Goal: Task Accomplishment & Management: Manage account settings

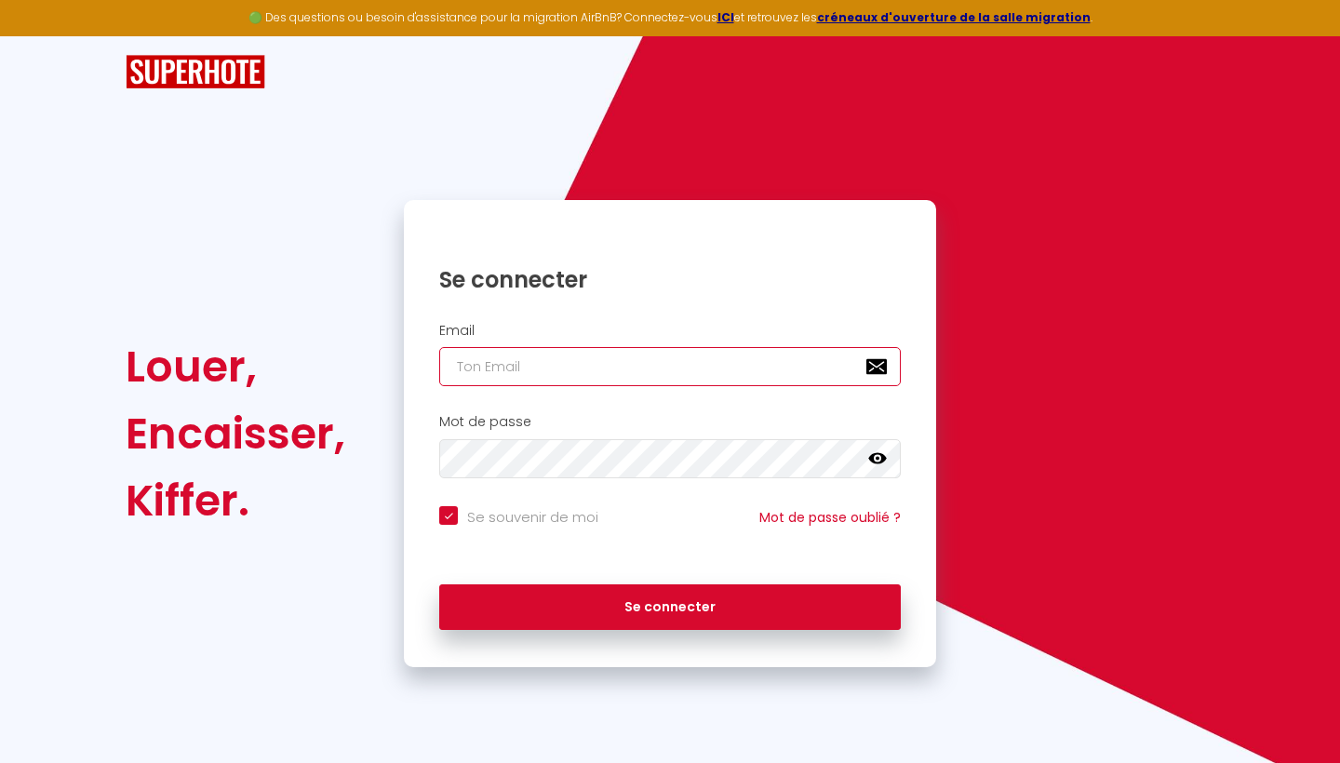
type input "[EMAIL_ADDRESS][DOMAIN_NAME]"
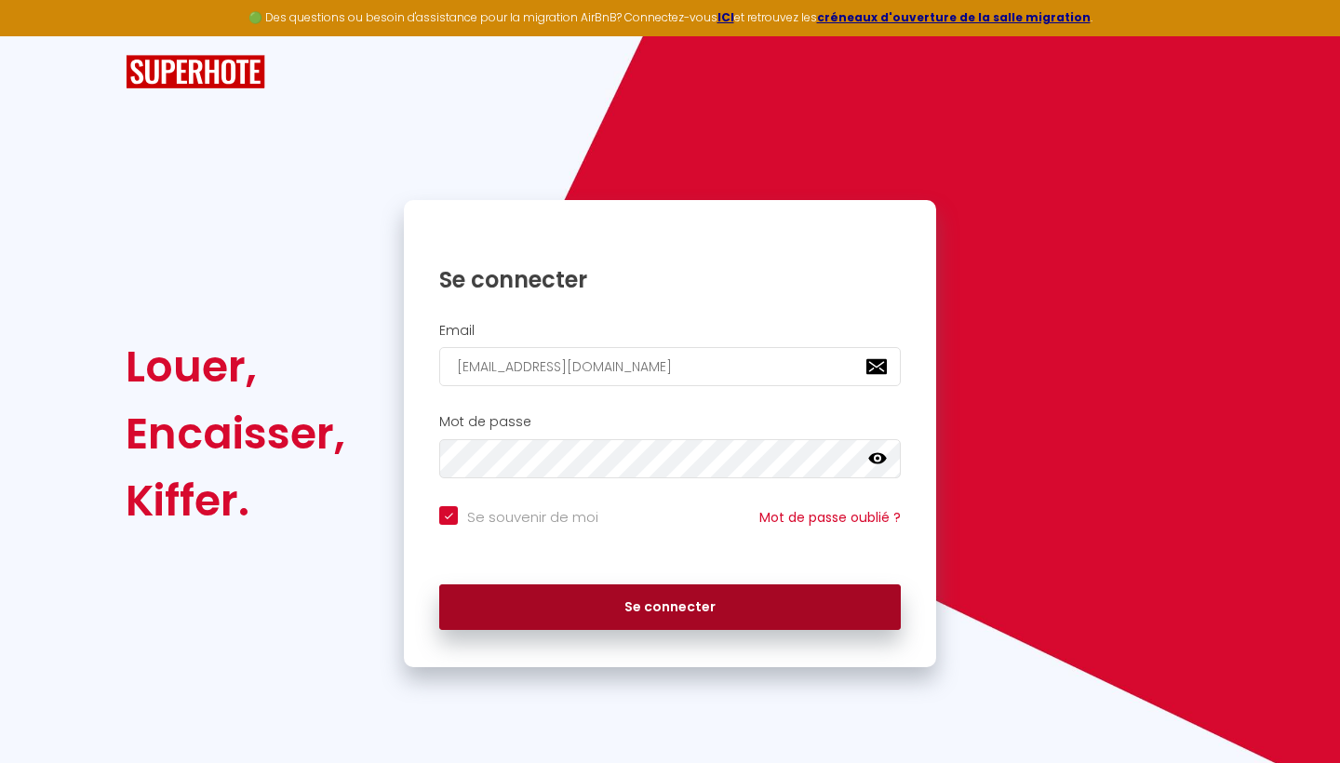
click at [693, 605] on button "Se connecter" at bounding box center [670, 607] width 462 height 47
checkbox input "true"
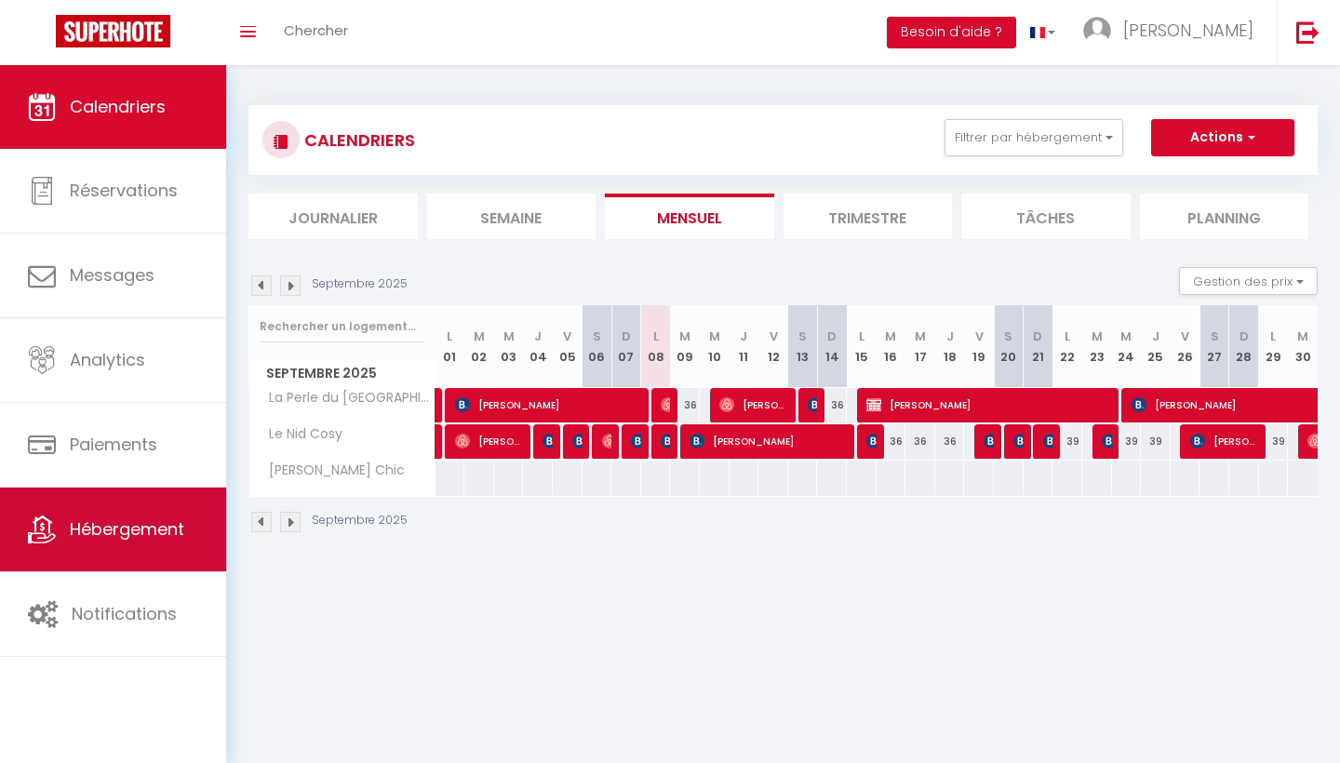
click at [161, 533] on span "Hébergement" at bounding box center [127, 528] width 114 height 23
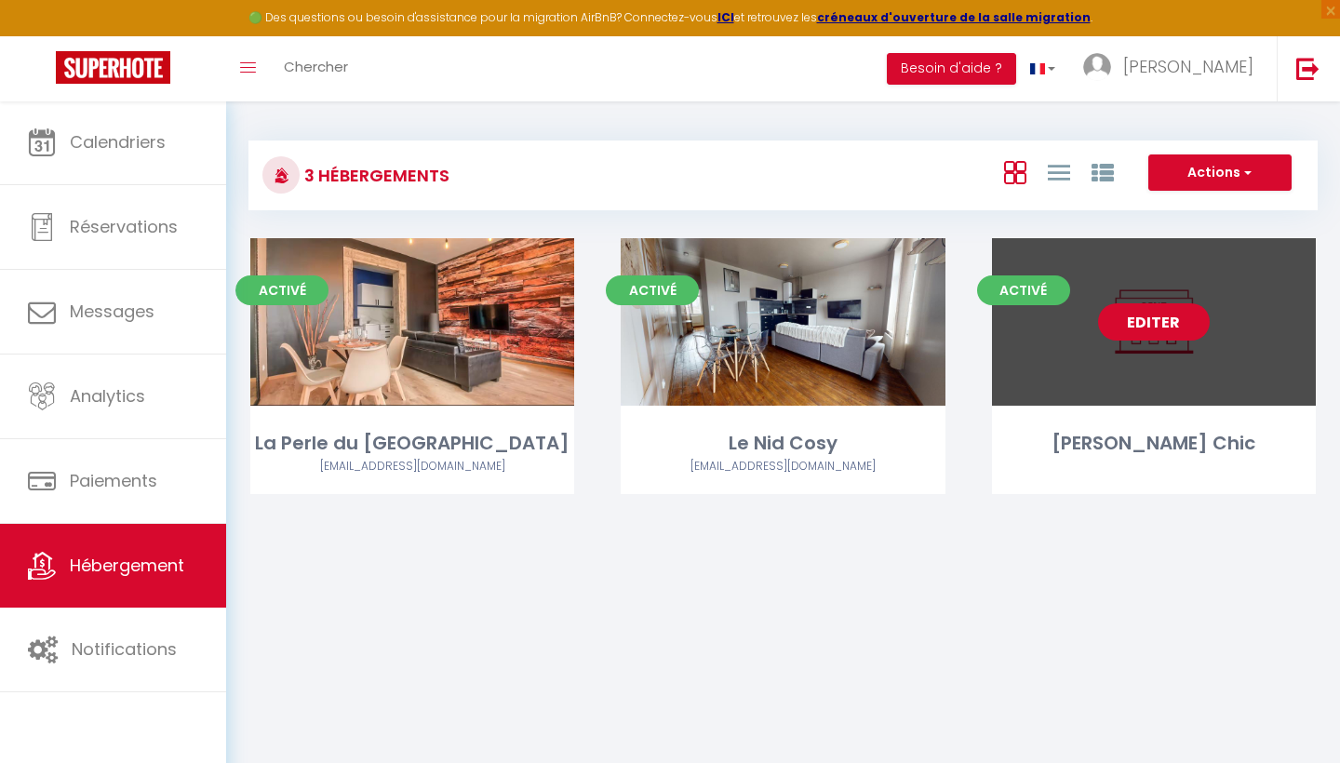
click at [1150, 321] on link "Editer" at bounding box center [1154, 321] width 112 height 37
select select "3"
select select "2"
select select "1"
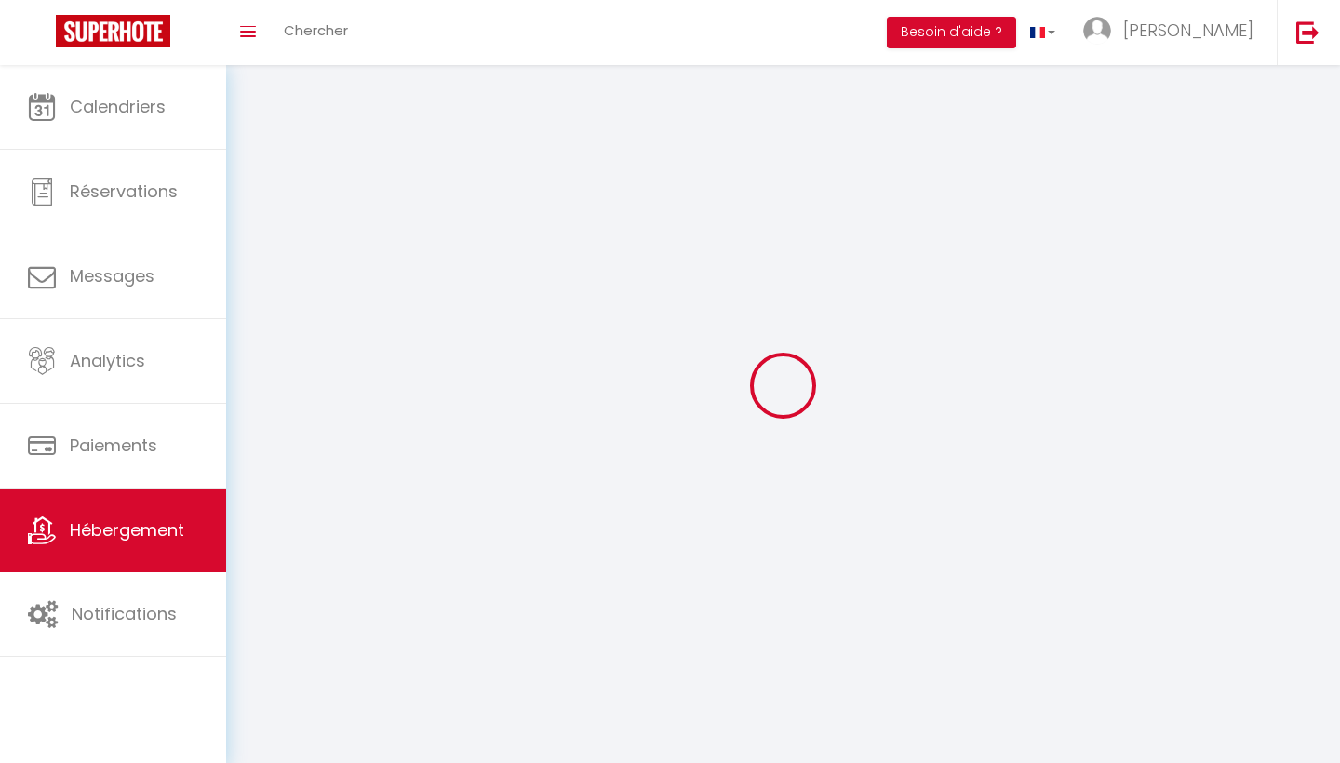
select select
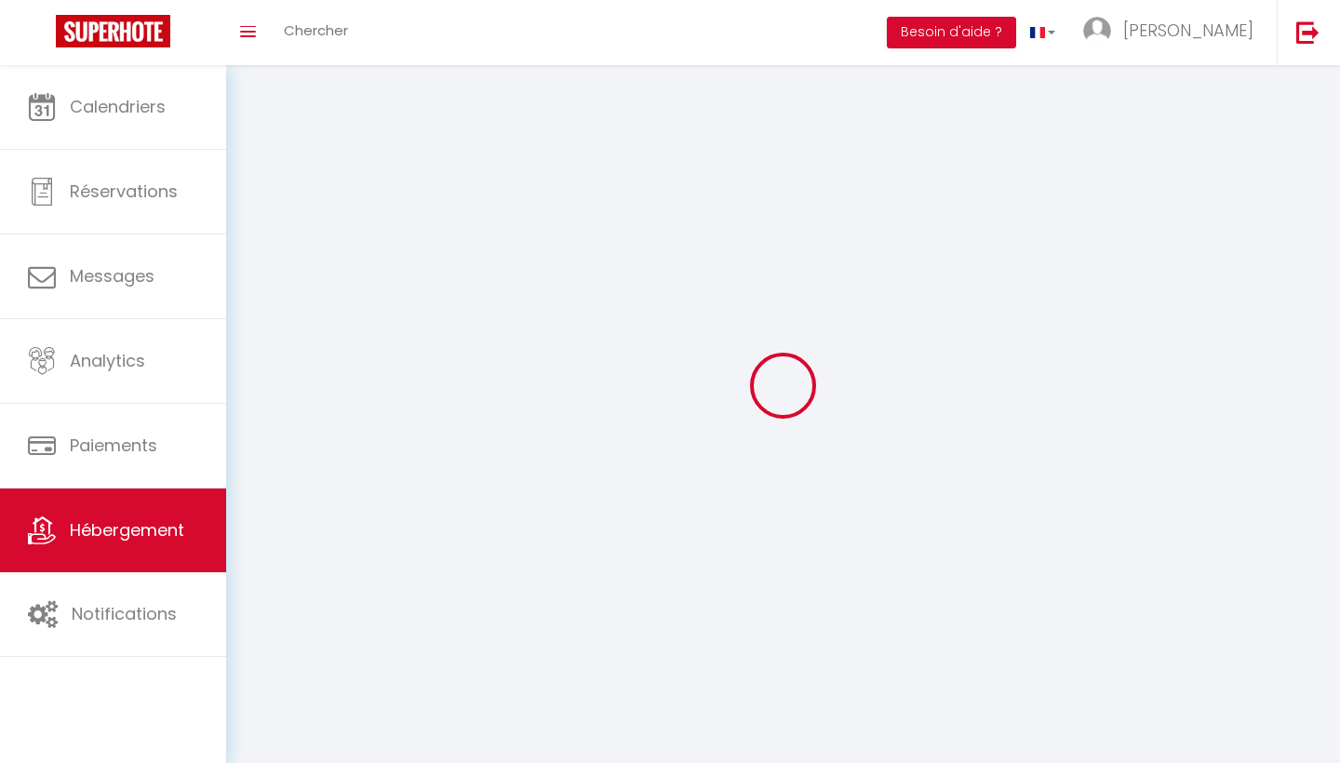
checkbox input "false"
select select
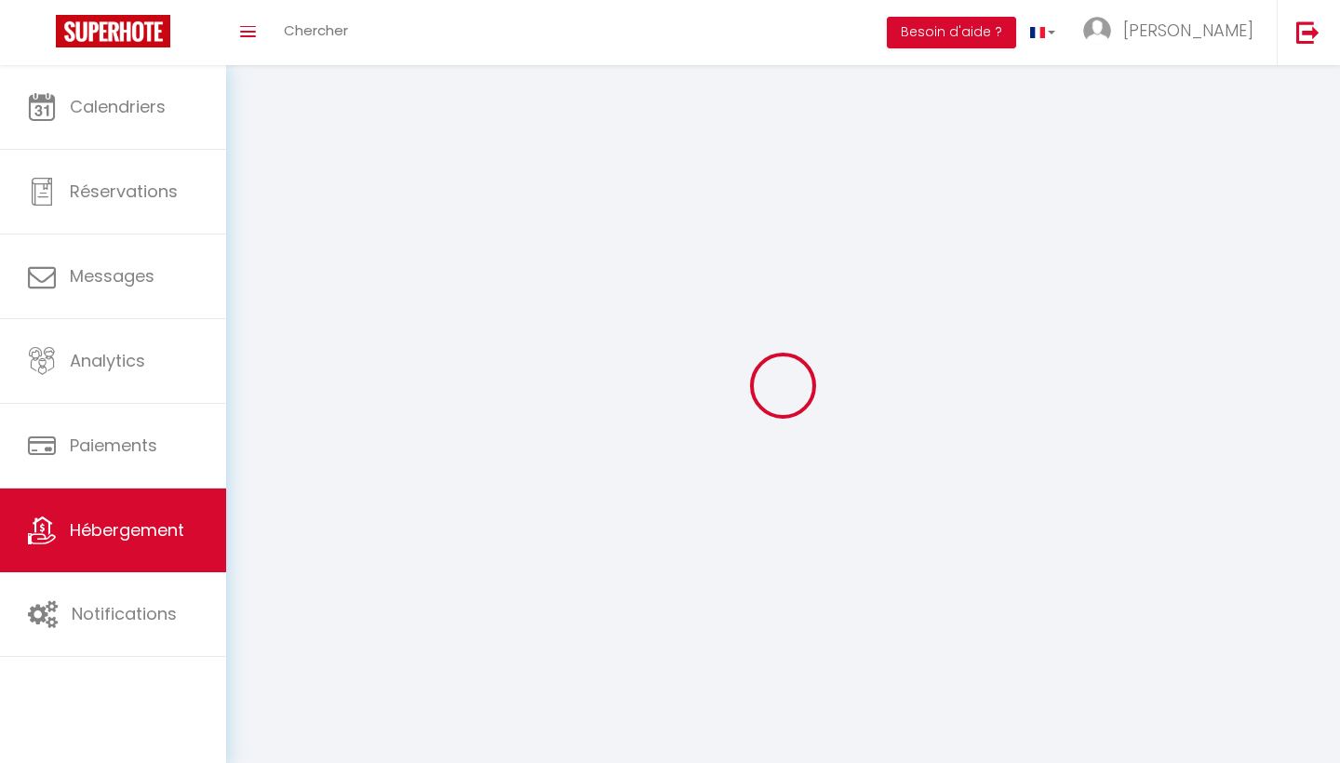
select select
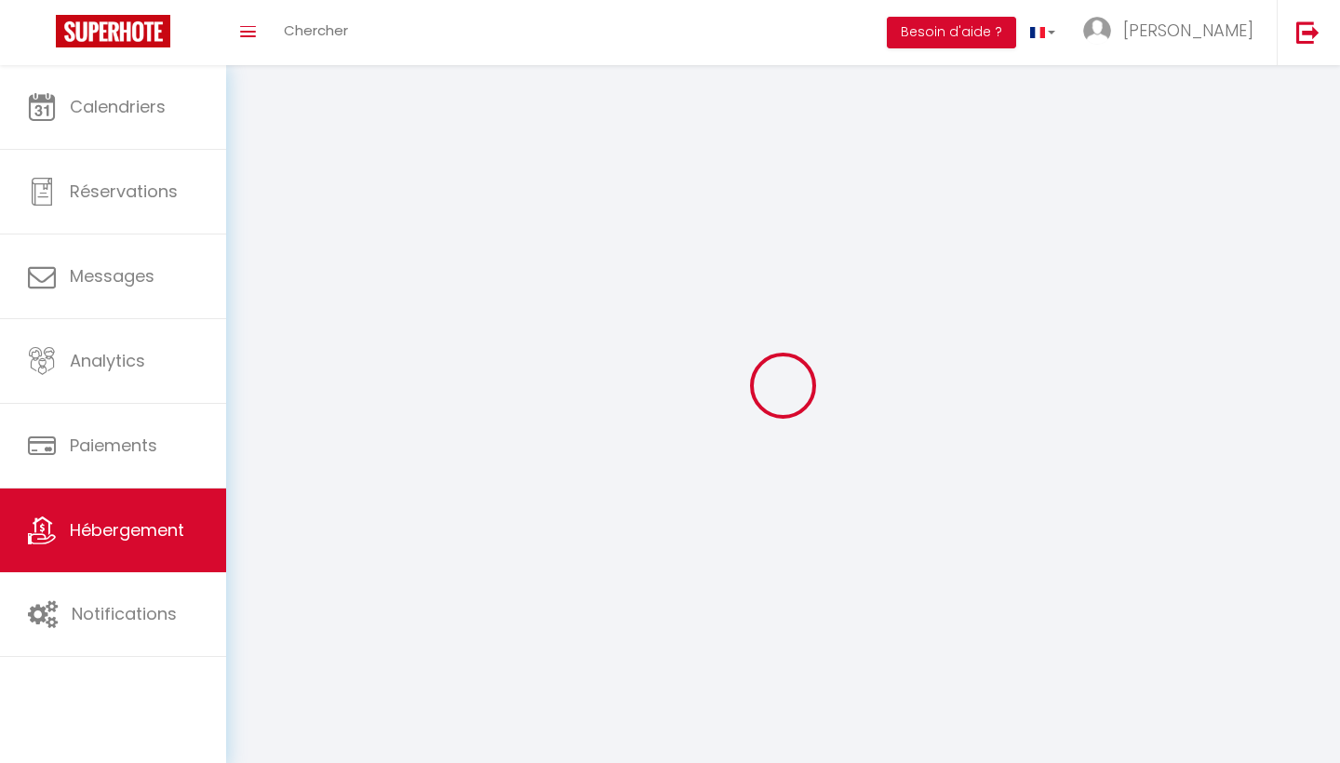
select select
checkbox input "false"
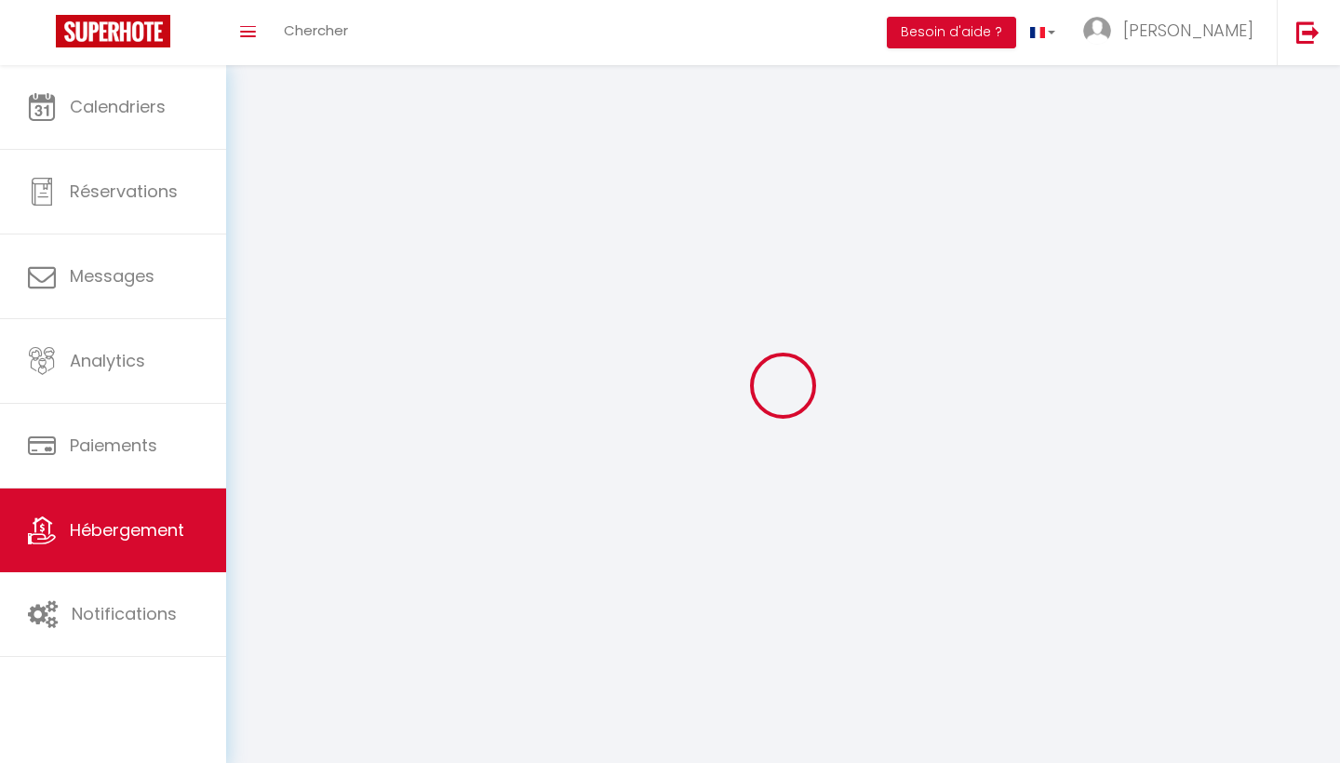
select select
select select "1"
select select
select select "28"
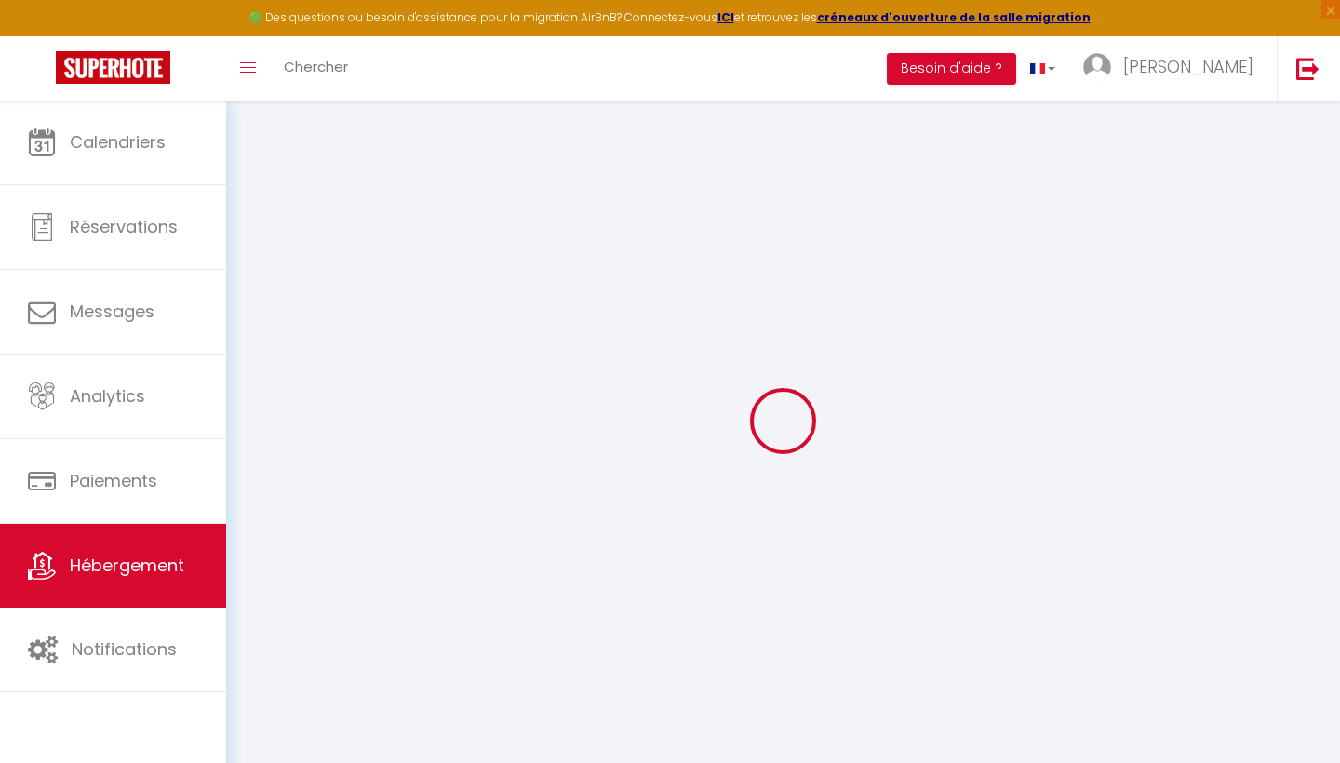
select select
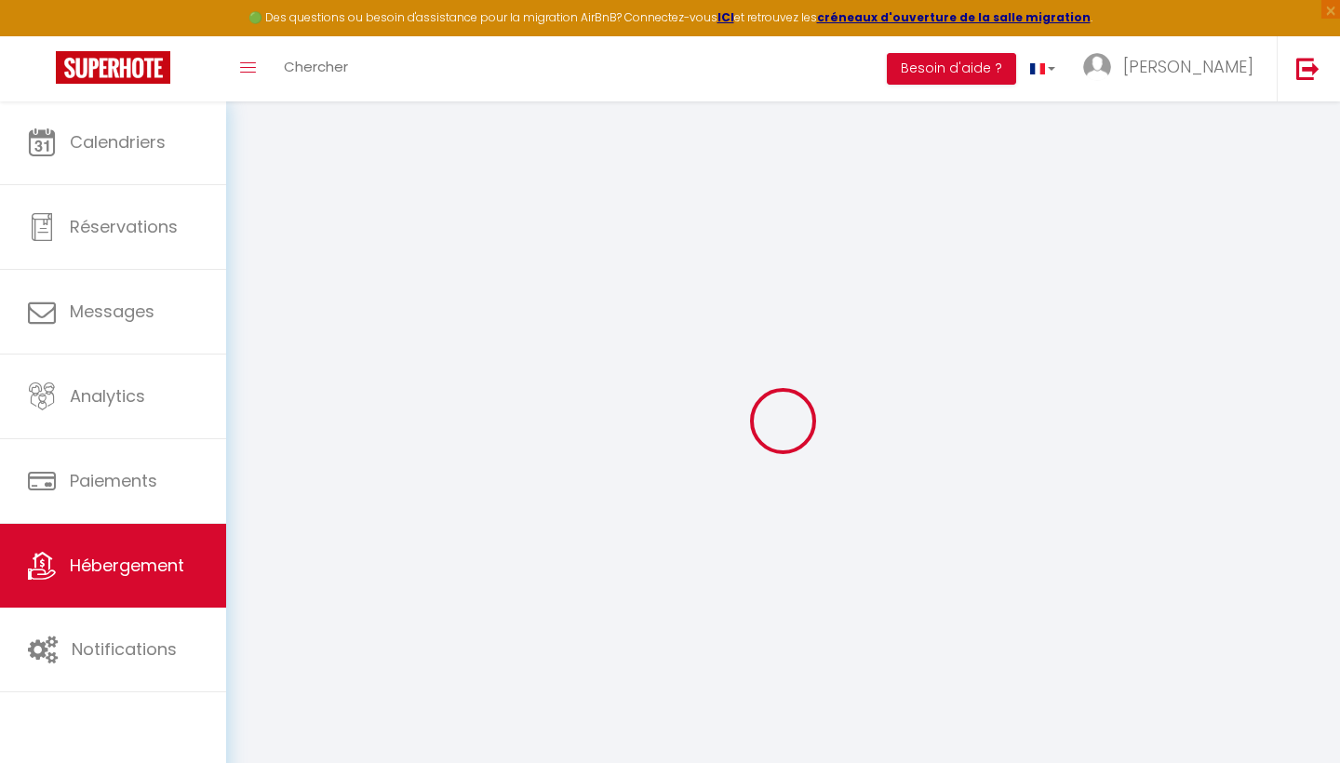
select select
checkbox input "false"
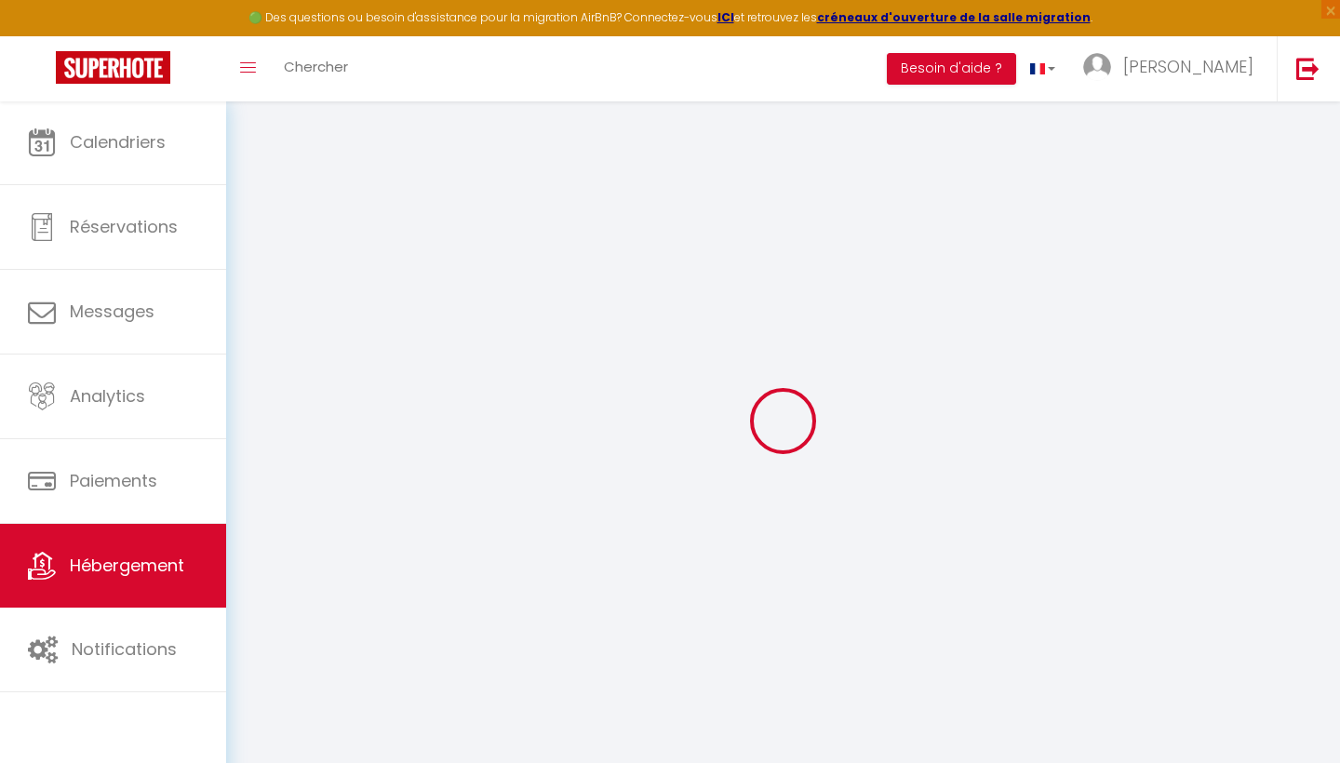
select select
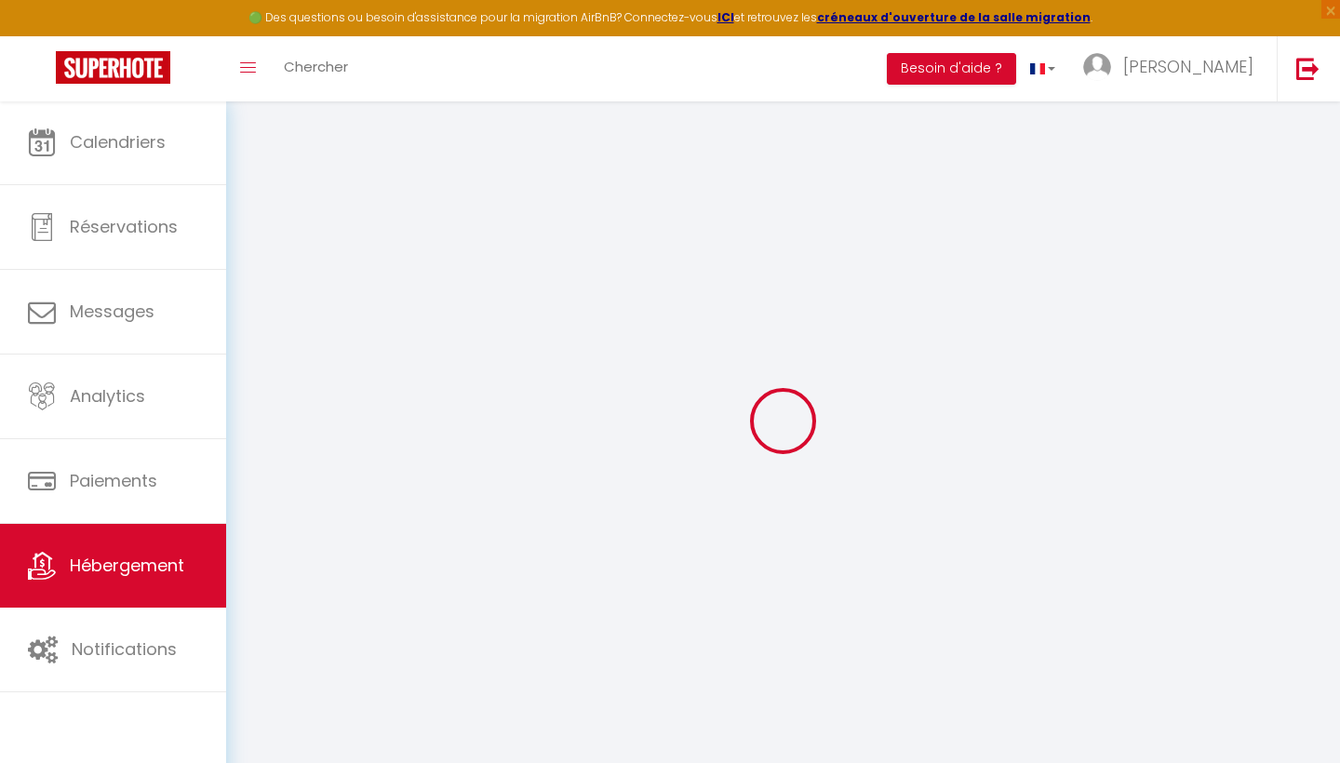
select select
checkbox input "false"
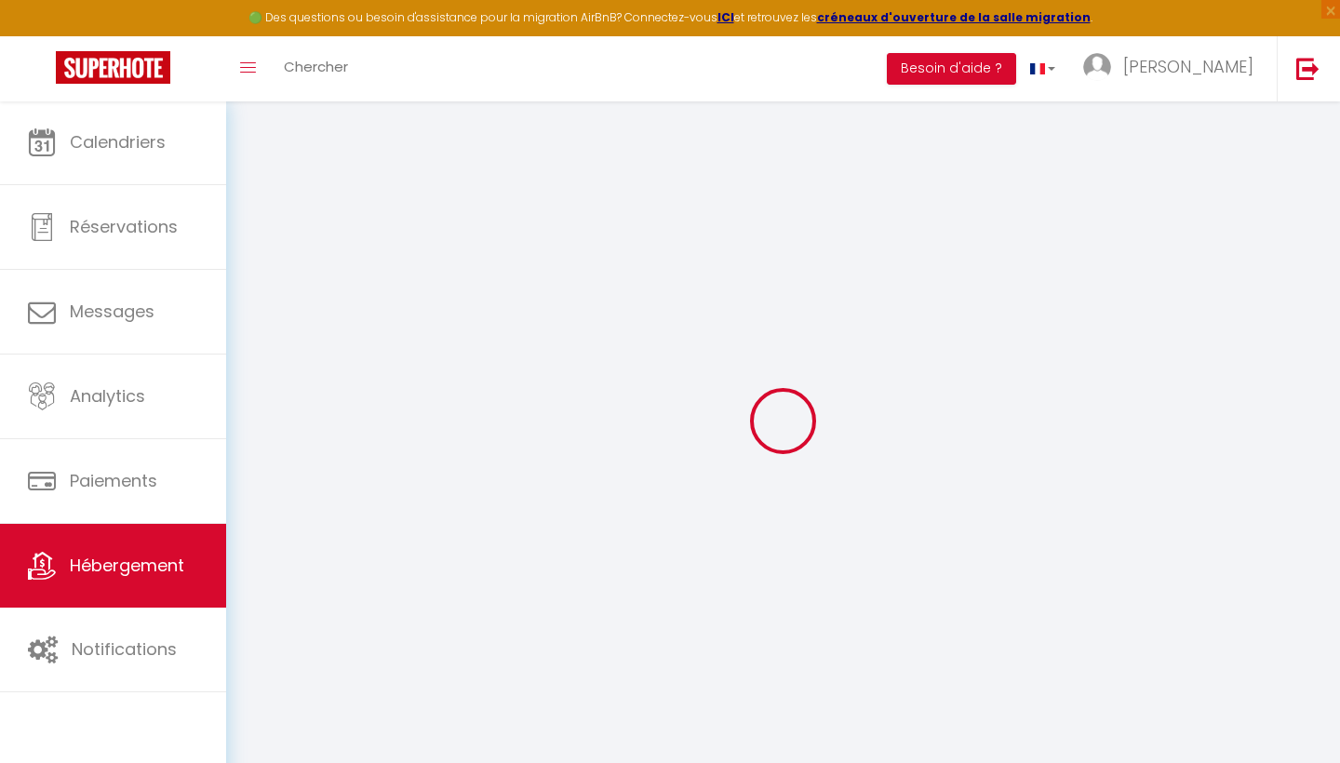
checkbox input "false"
select select
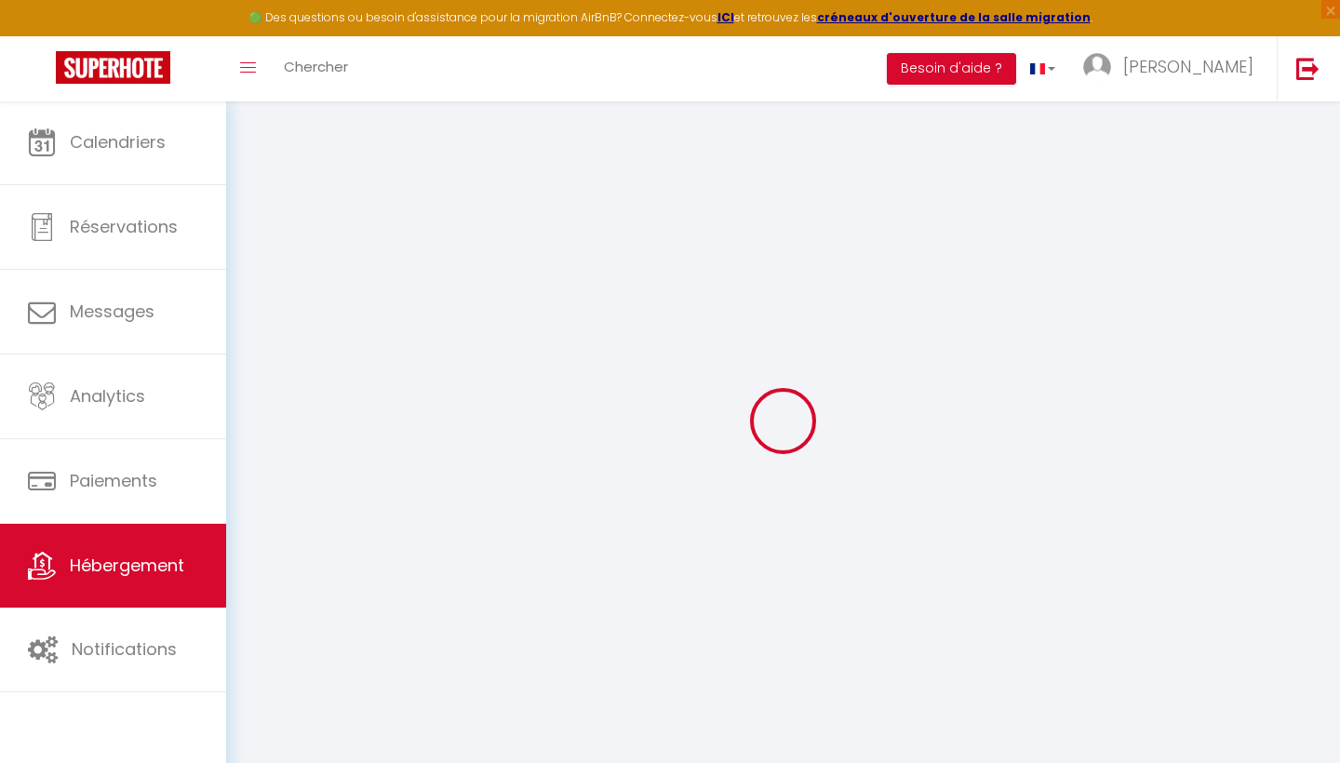
select select
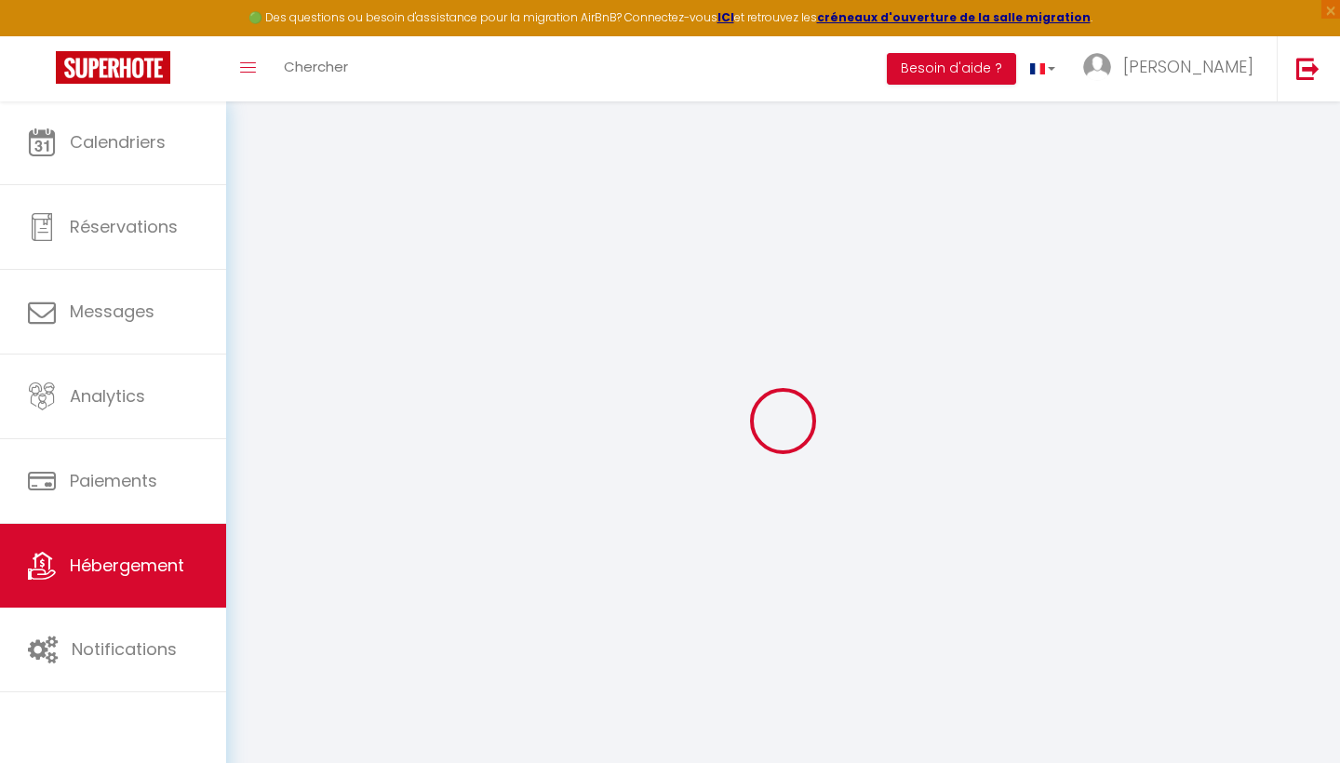
checkbox input "false"
select select
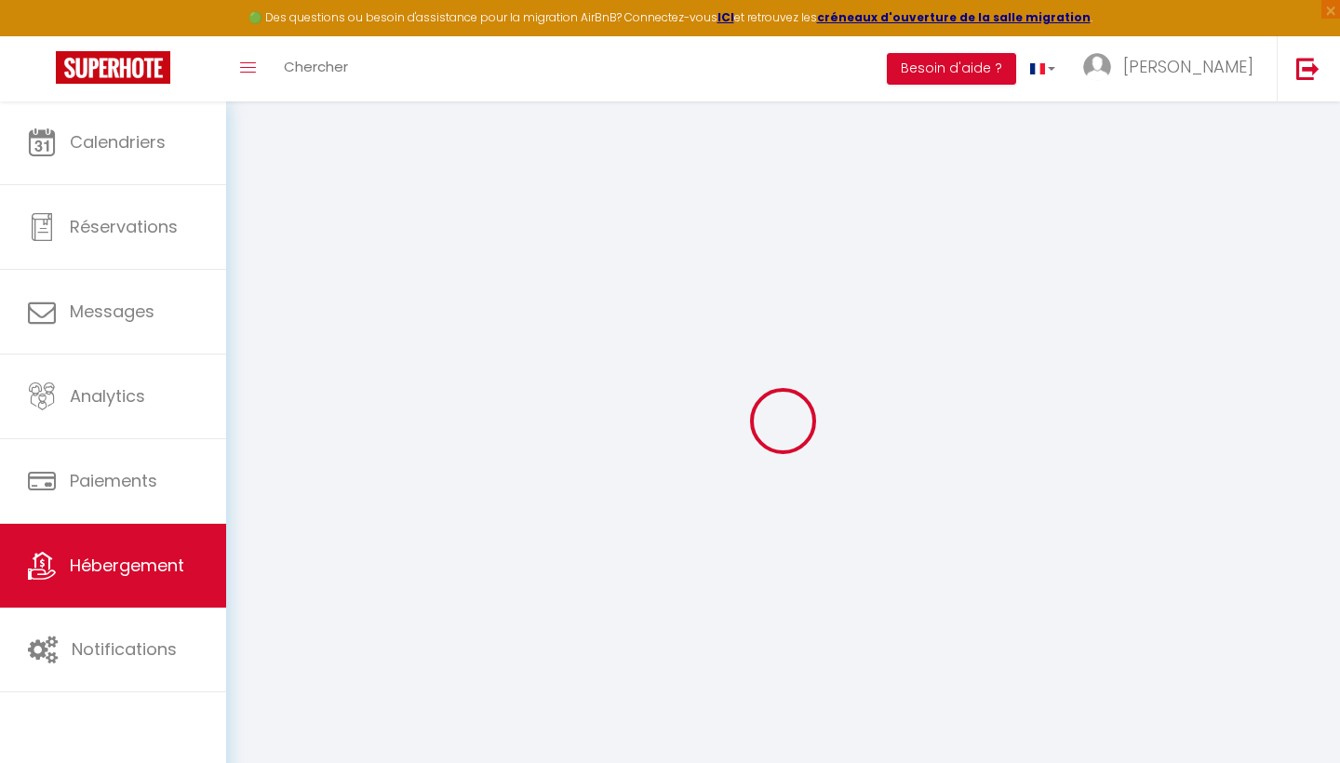
select select
type input "[PERSON_NAME] Chic"
type input "[PERSON_NAME]"
type input "Foulon"
select select "2"
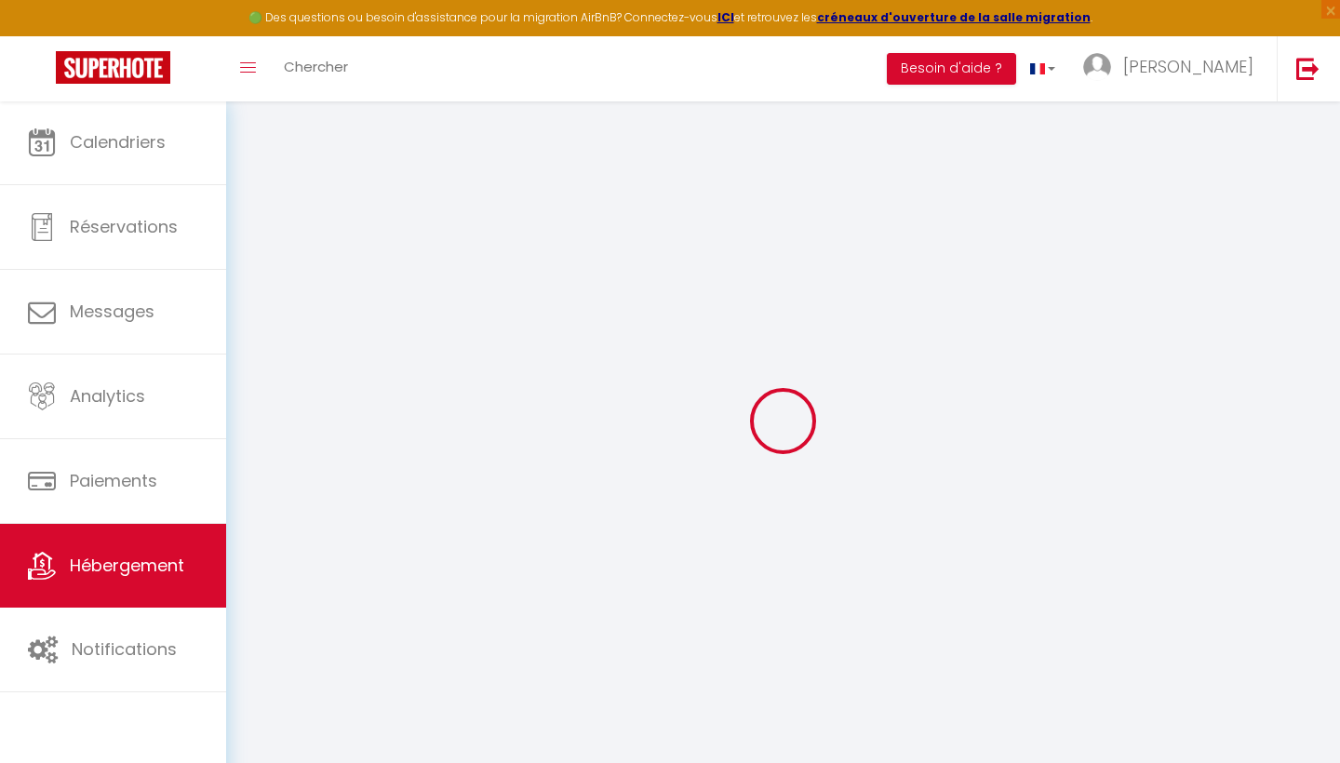
type input "60"
type input "10"
type input "35"
type input "250"
select select
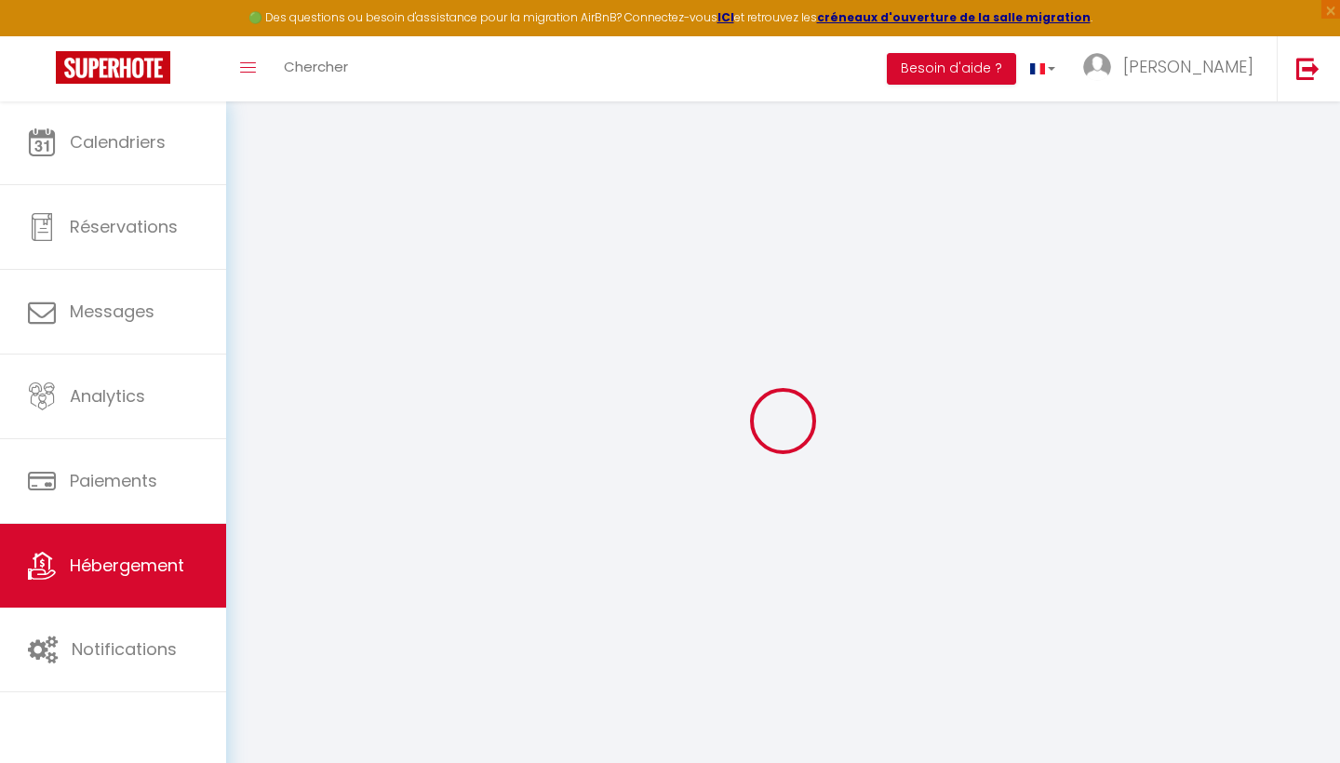
select select
type input "[STREET_ADDRESS][PERSON_NAME]"
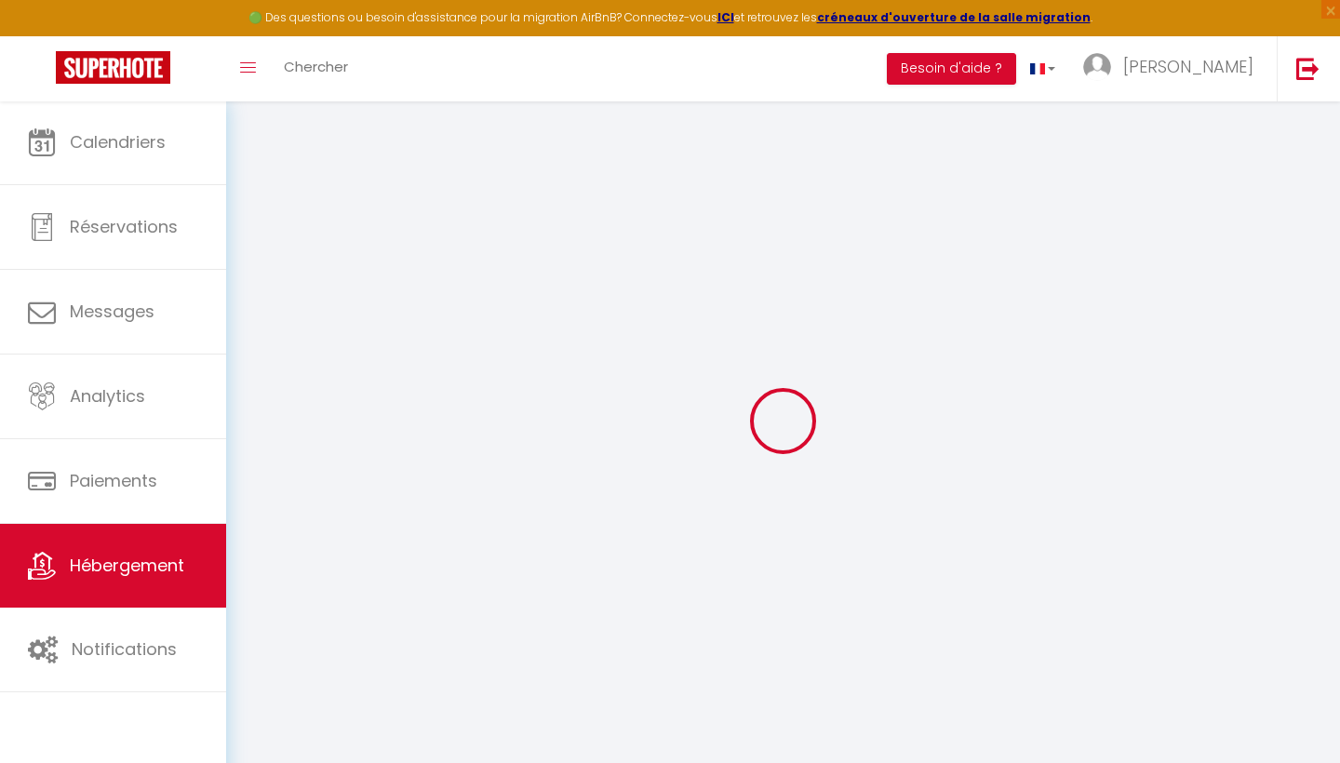
type input "62500"
type input "[GEOGRAPHIC_DATA]"
type input "[EMAIL_ADDRESS][DOMAIN_NAME]"
select select
checkbox input "false"
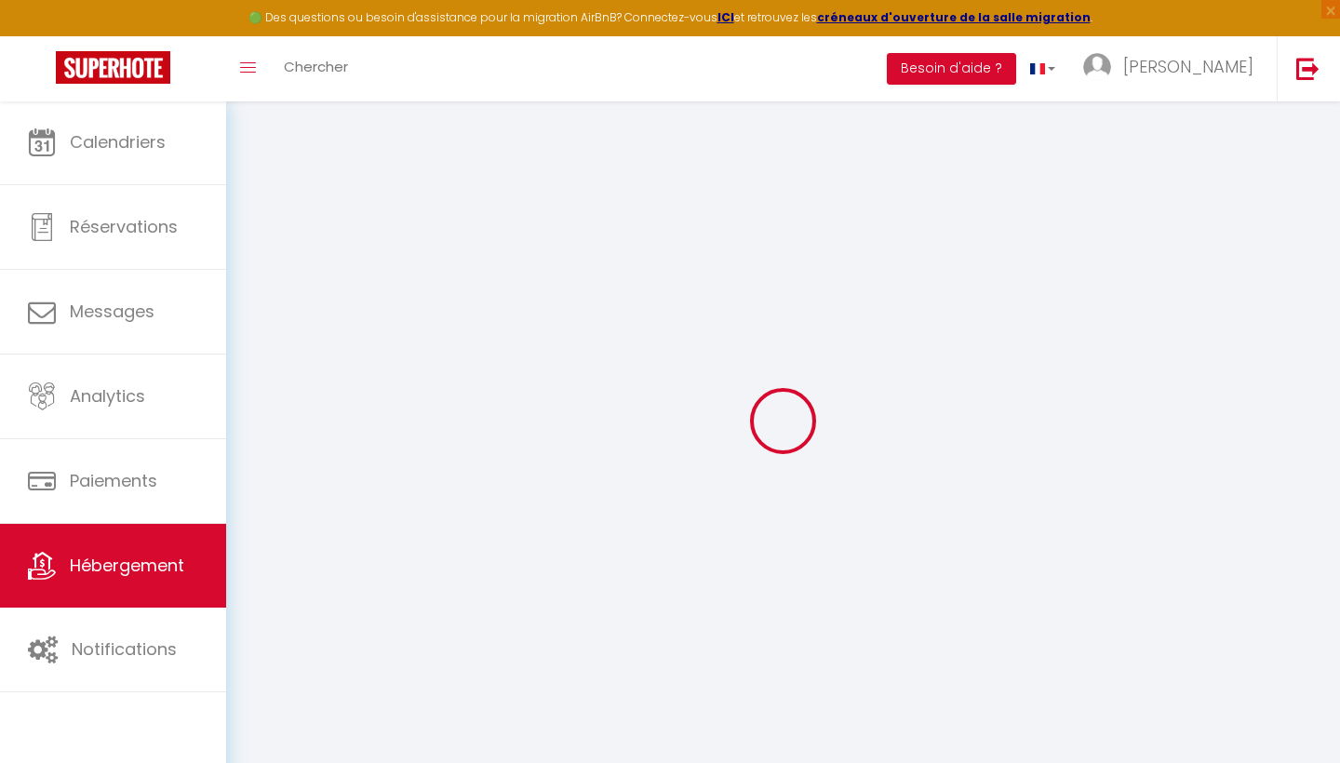
checkbox input "false"
type input "0"
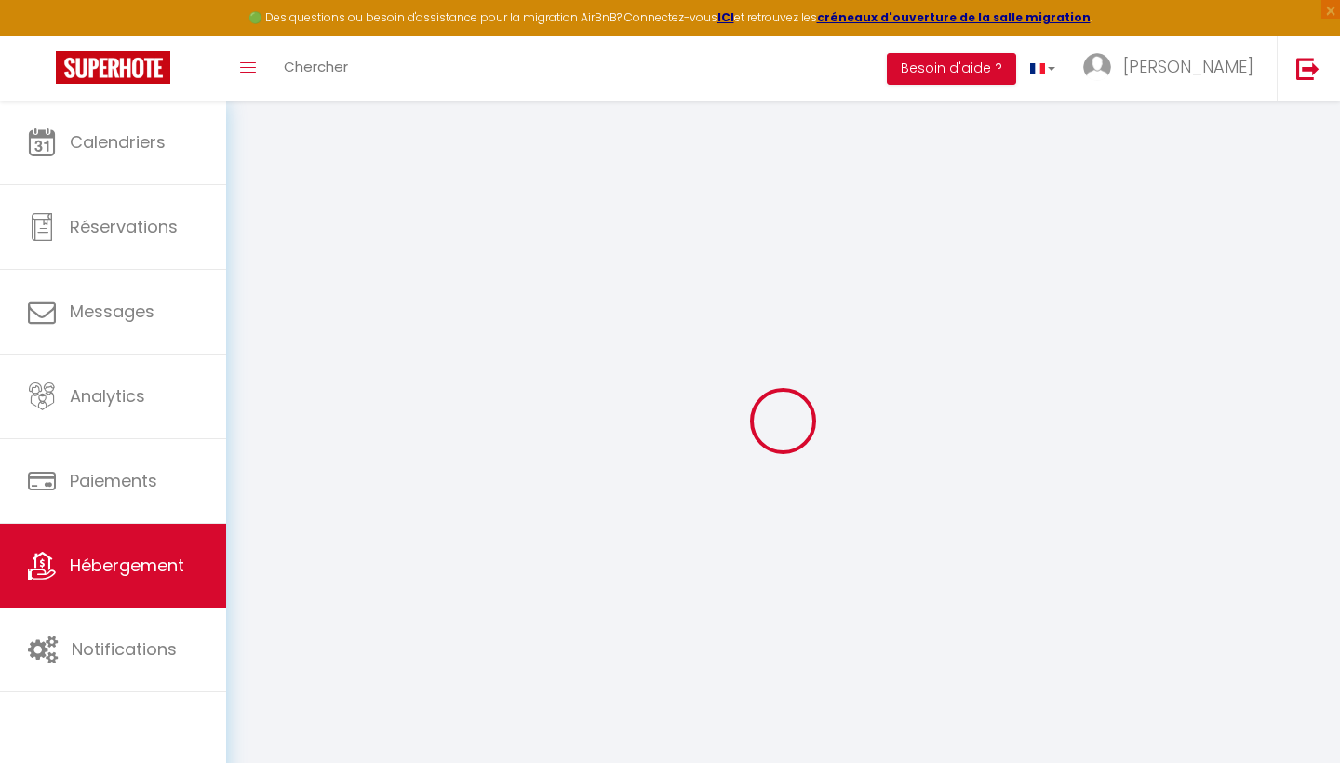
type input "0"
select select
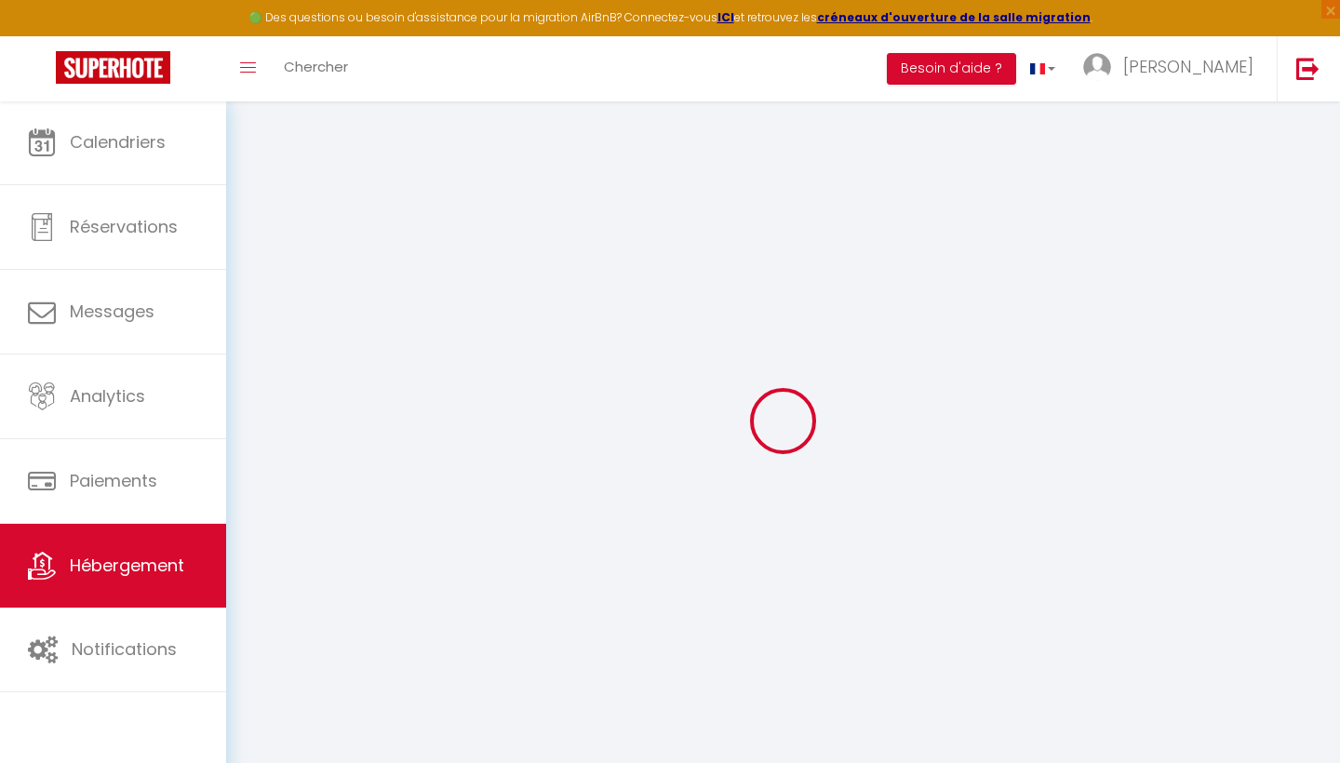
select select
checkbox input "false"
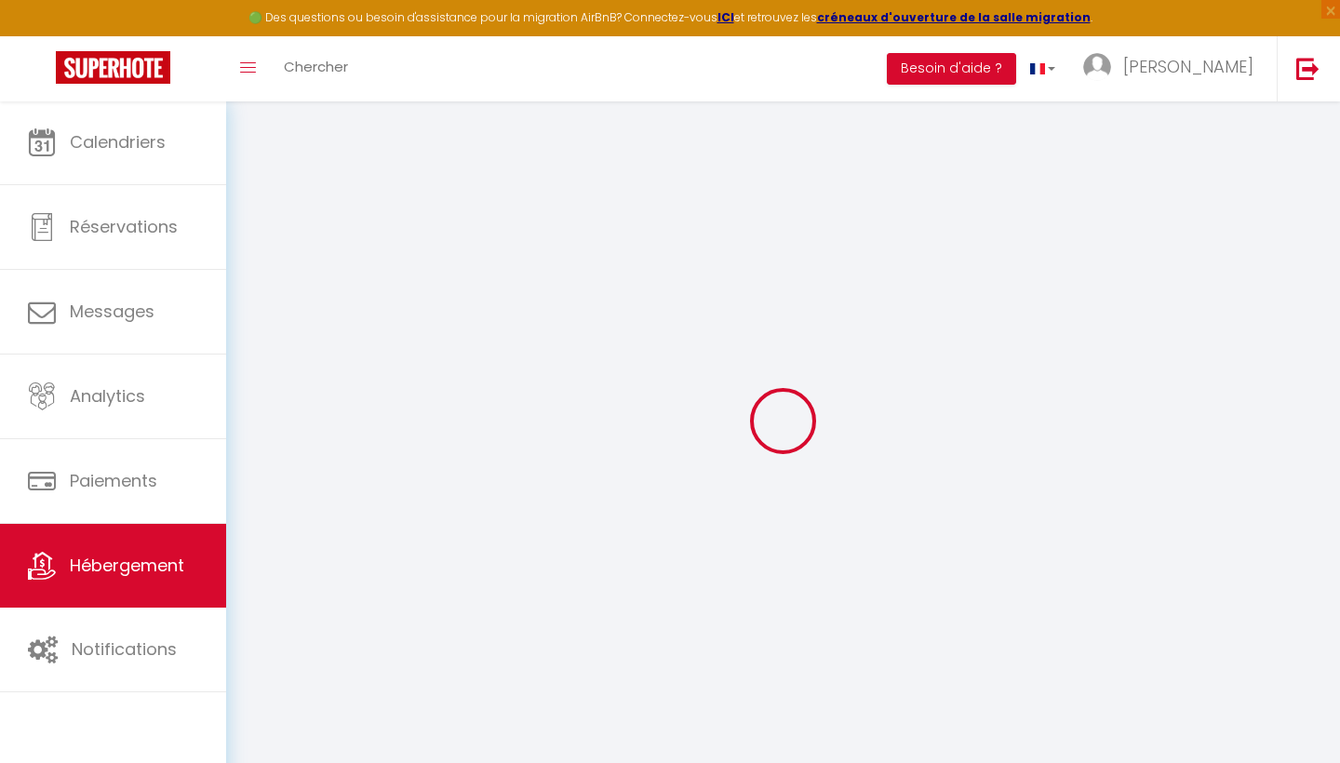
checkbox input "false"
select select
checkbox input "false"
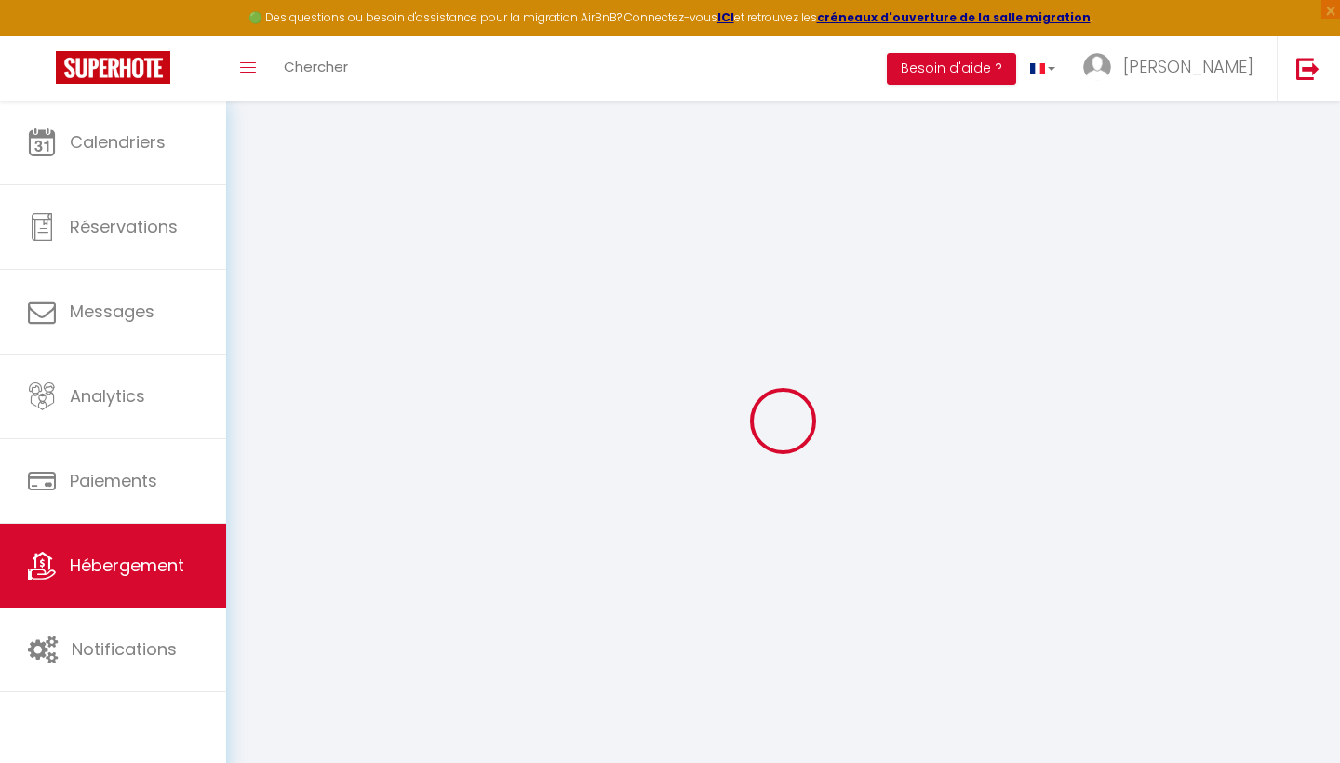
checkbox input "false"
select select "16:00"
select select "11:00"
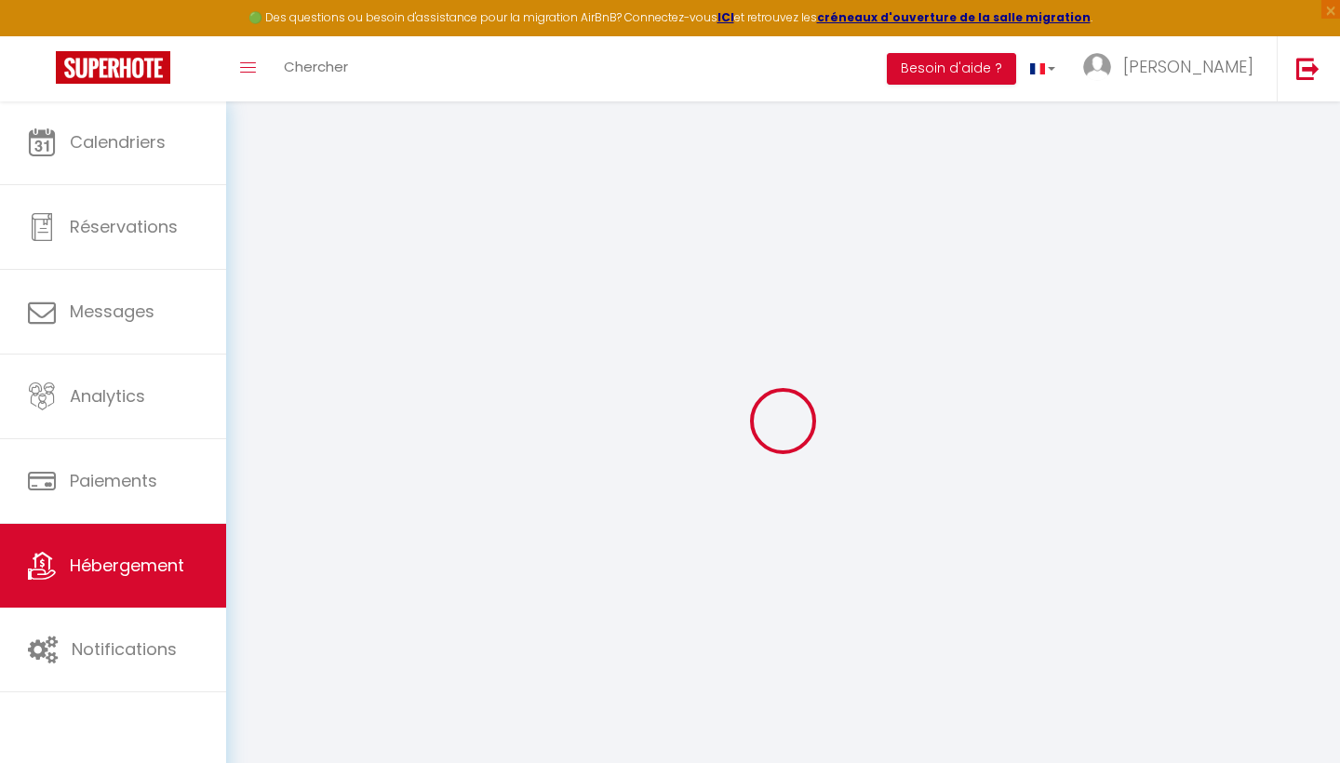
select select "30"
select select "120"
select select
checkbox input "false"
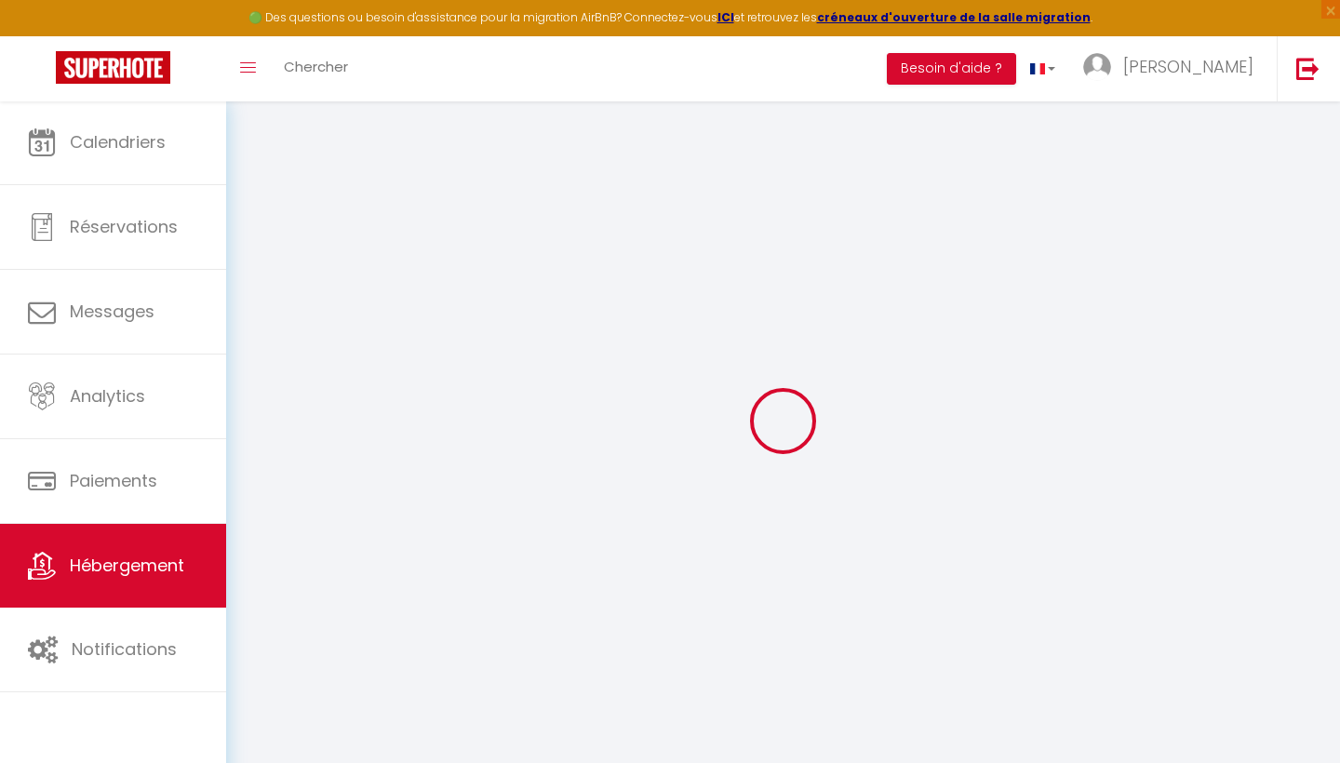
checkbox input "false"
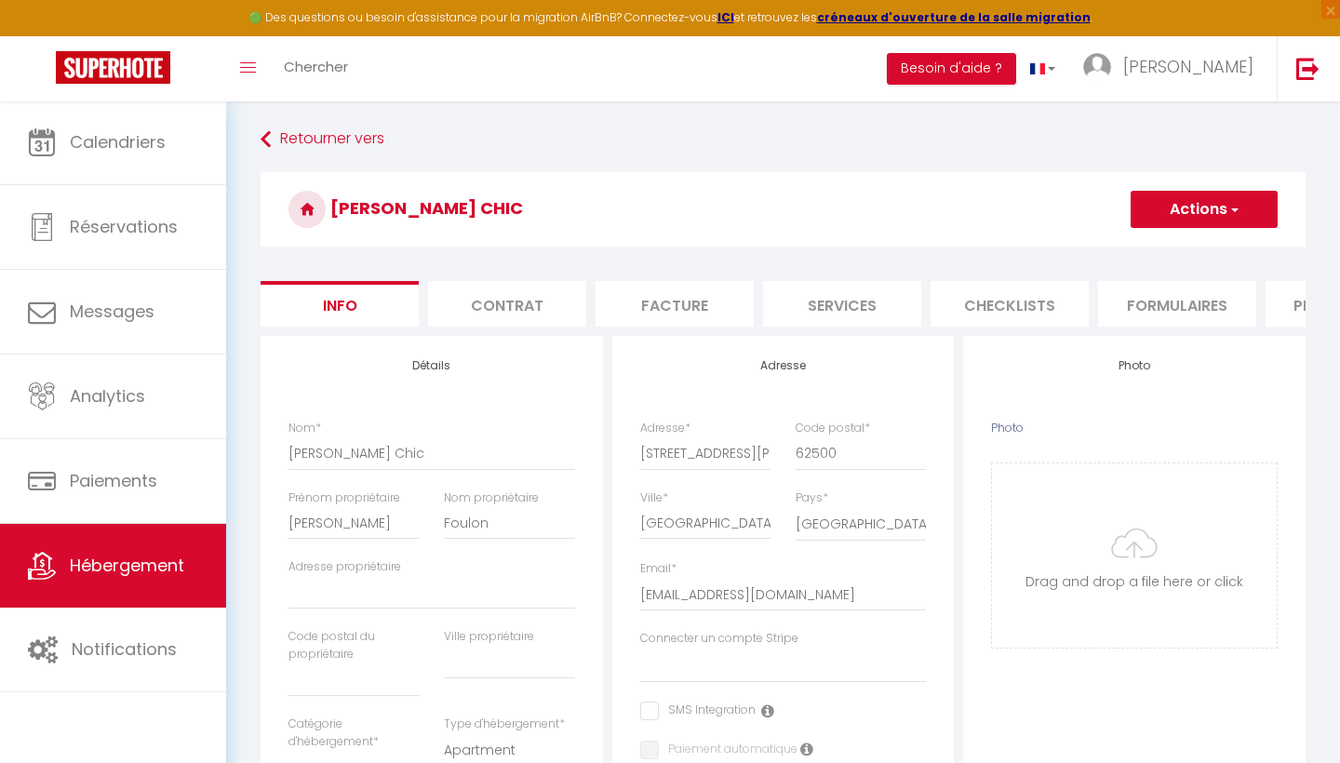
select select
checkbox input "false"
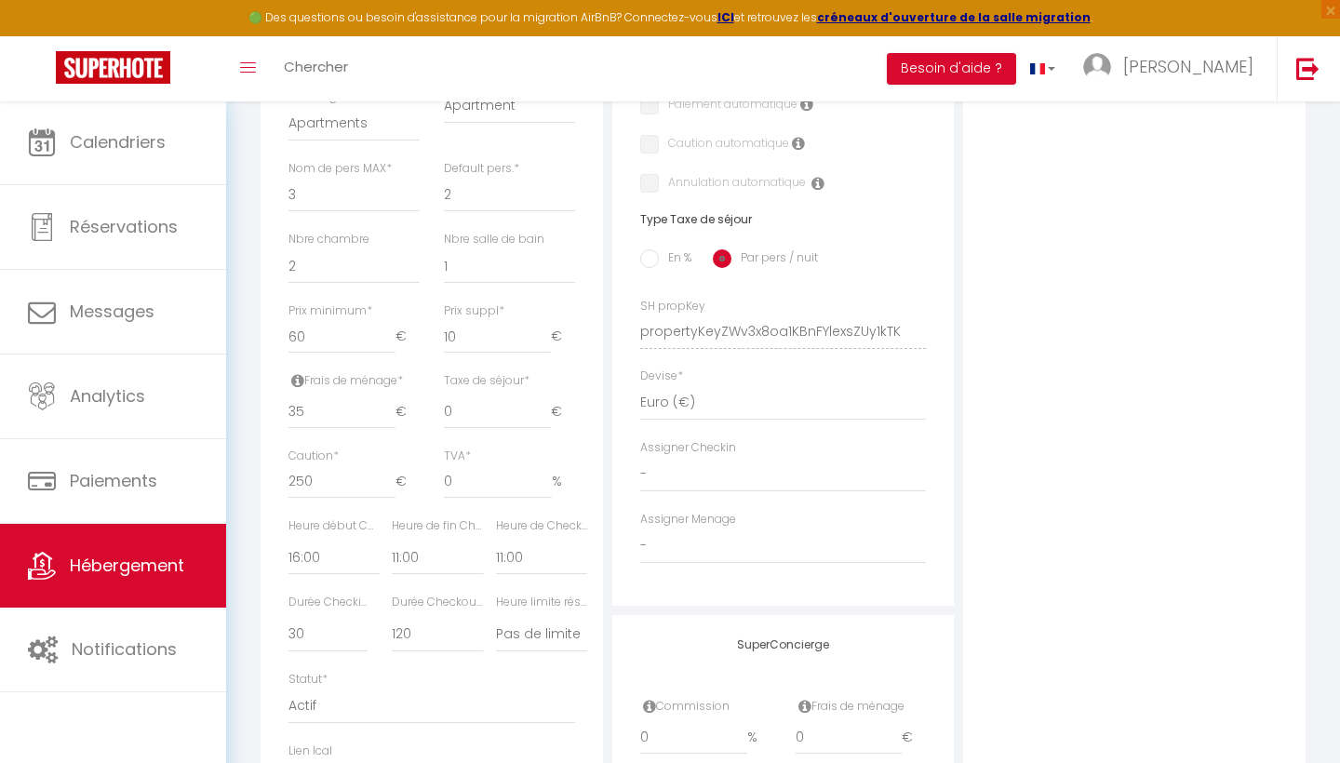
scroll to position [671, 0]
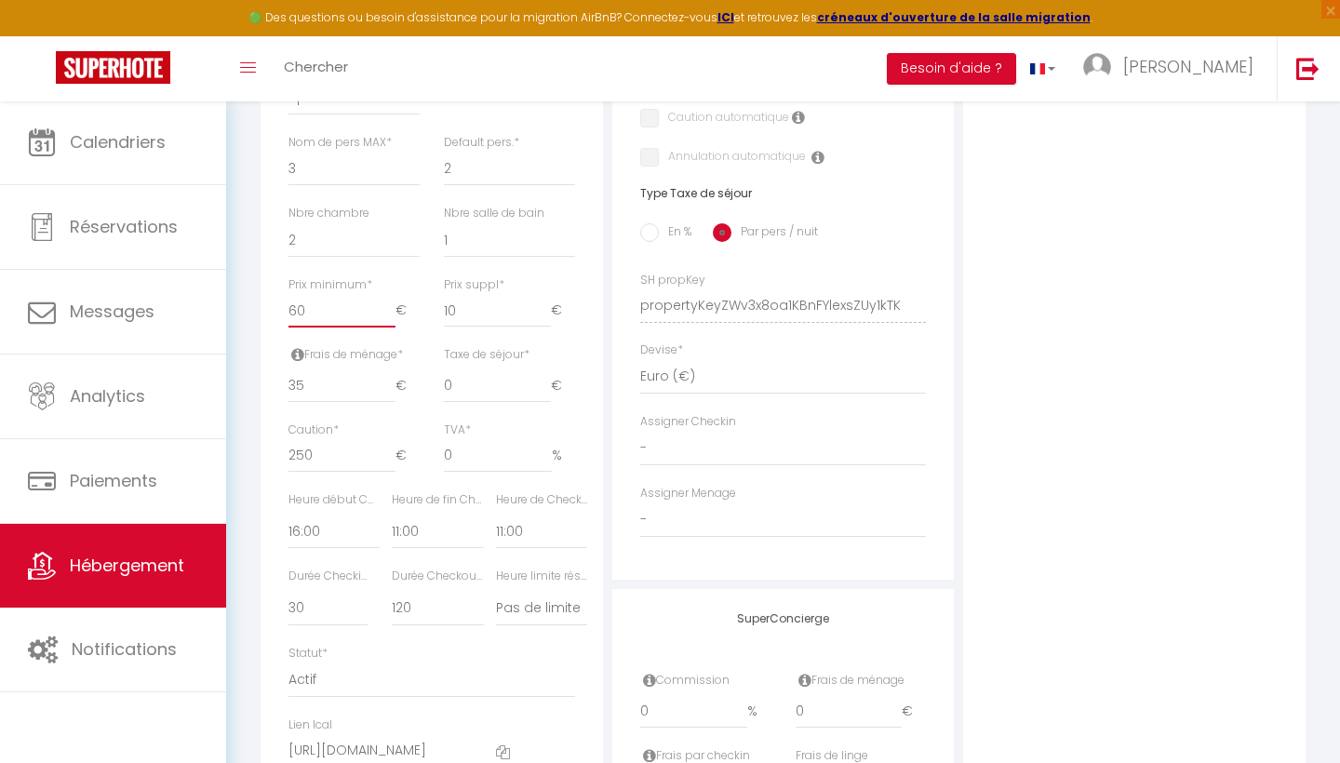
click at [346, 308] on input "60" at bounding box center [341, 311] width 107 height 34
type input "6"
select select
checkbox input "false"
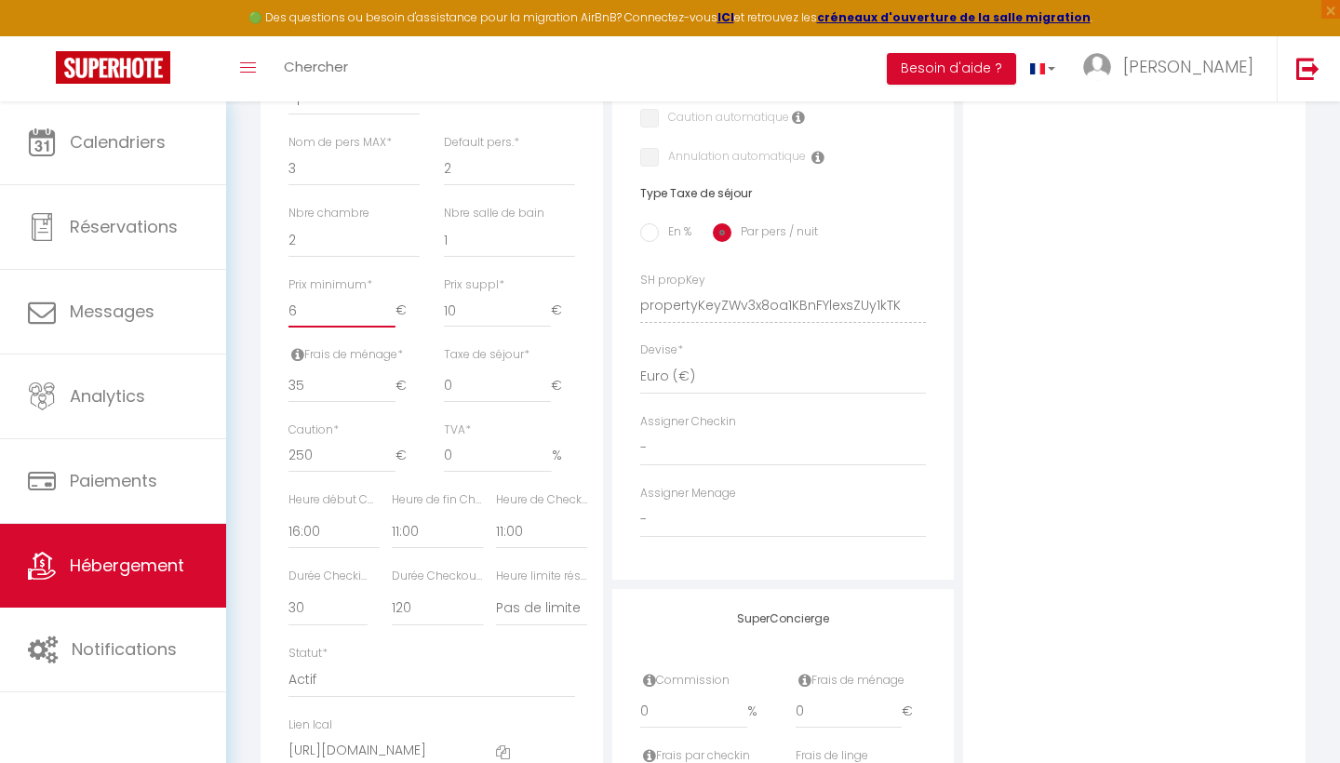
checkbox input "false"
select select
checkbox input "false"
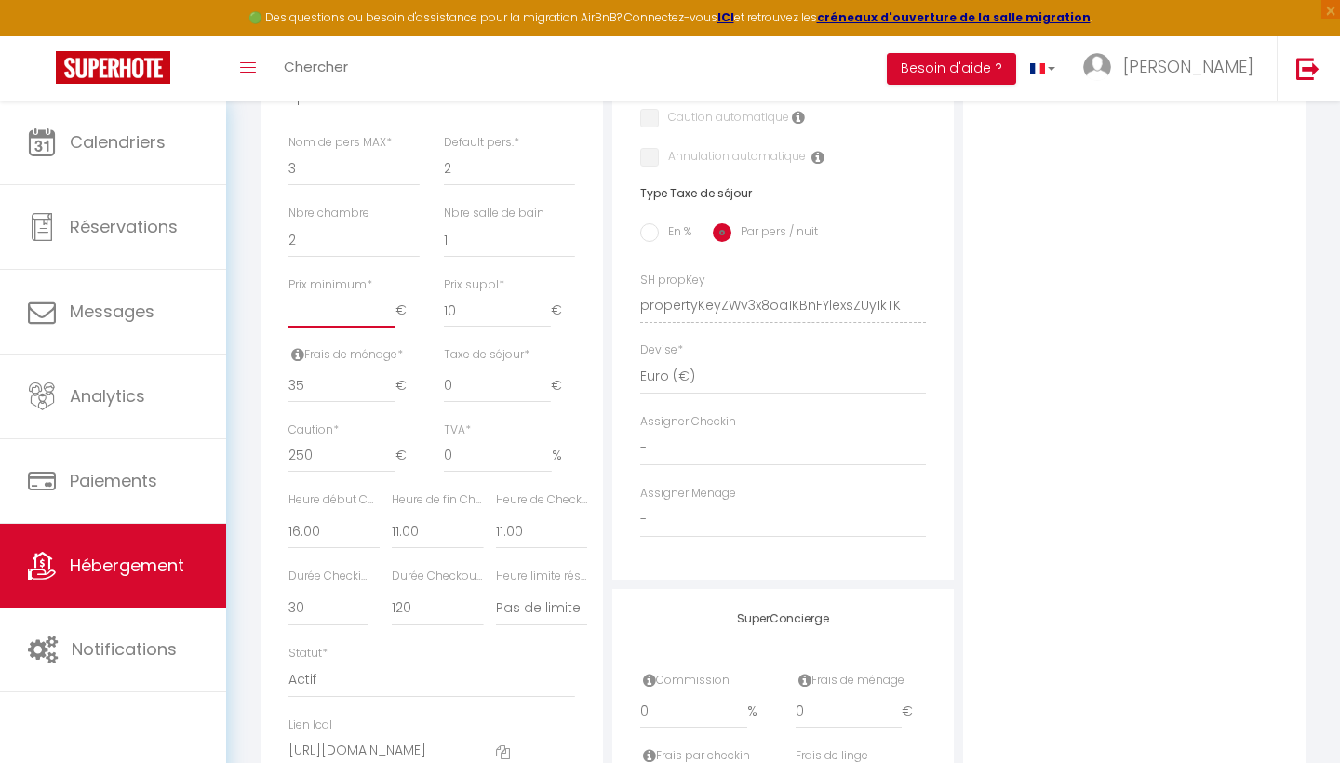
checkbox input "false"
type input "7"
select select
checkbox input "false"
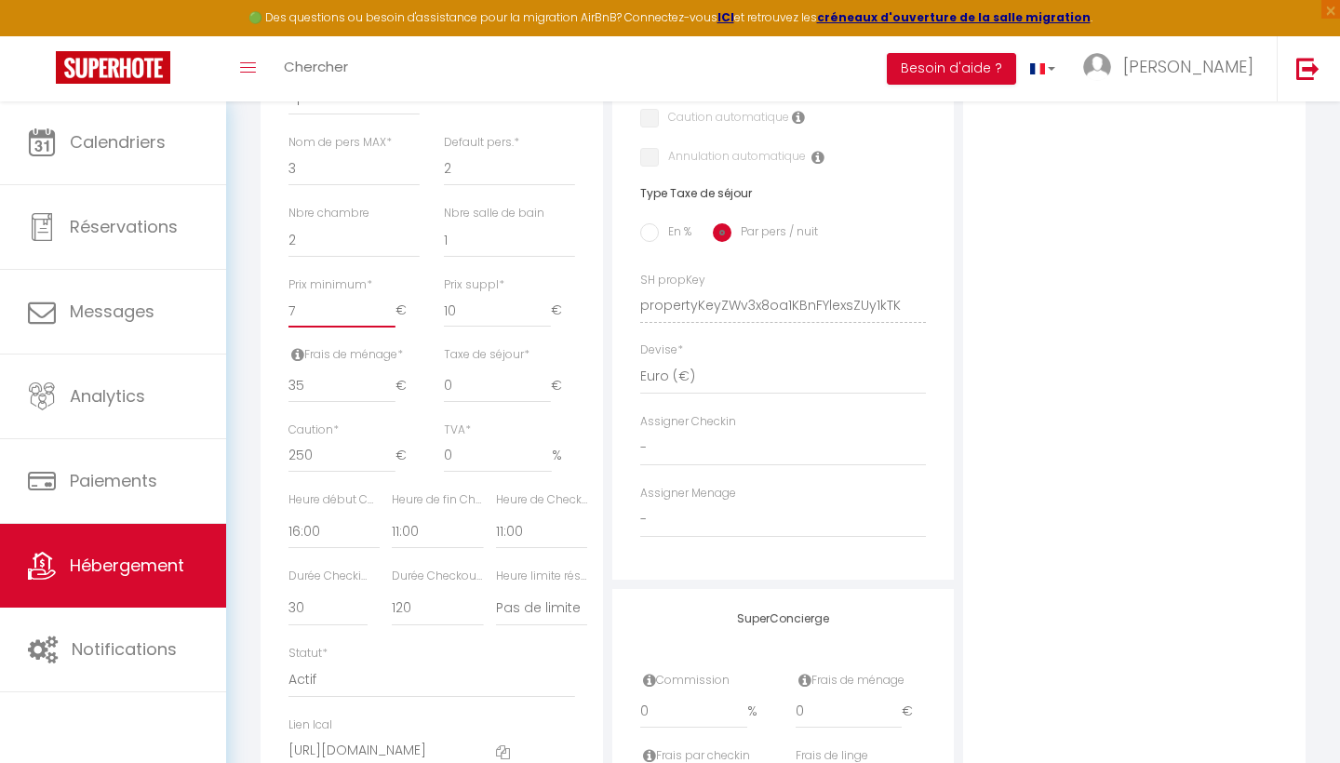
checkbox input "false"
type input "72"
select select
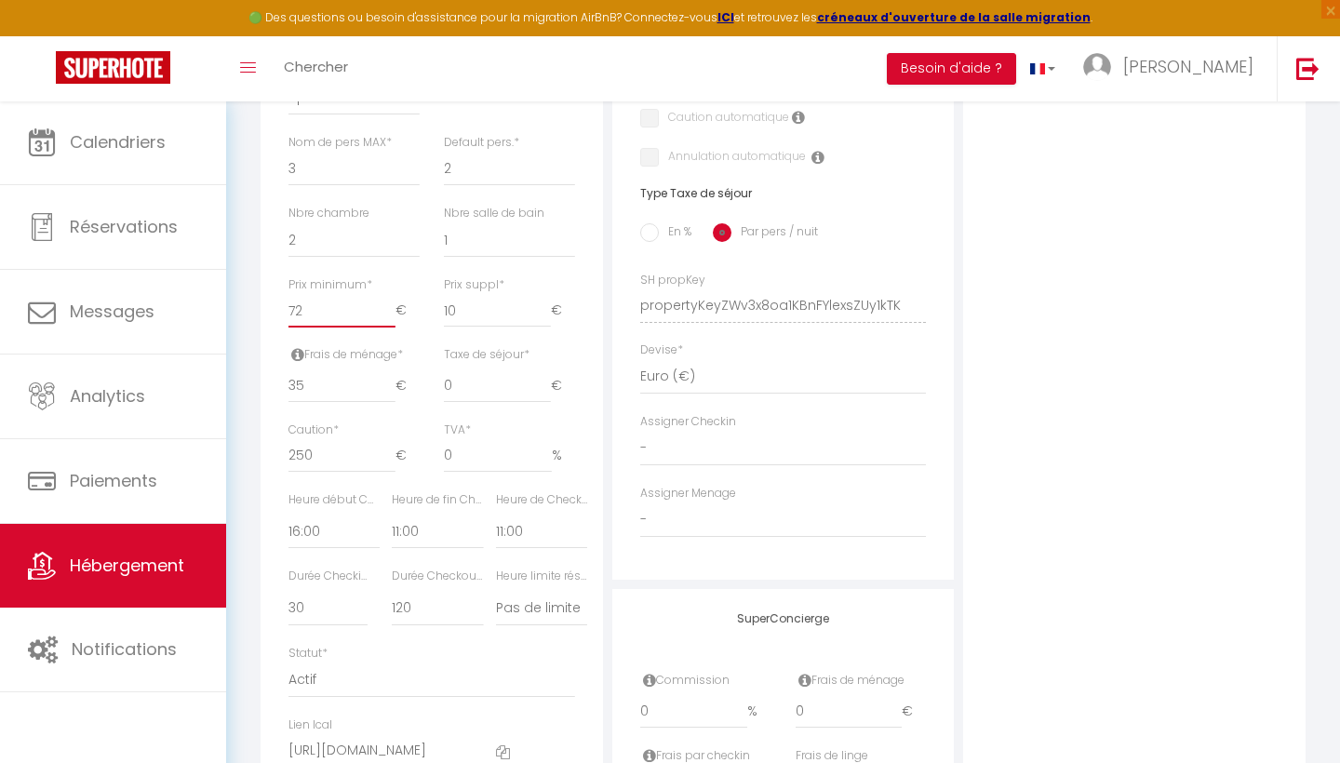
checkbox input "false"
type input "72"
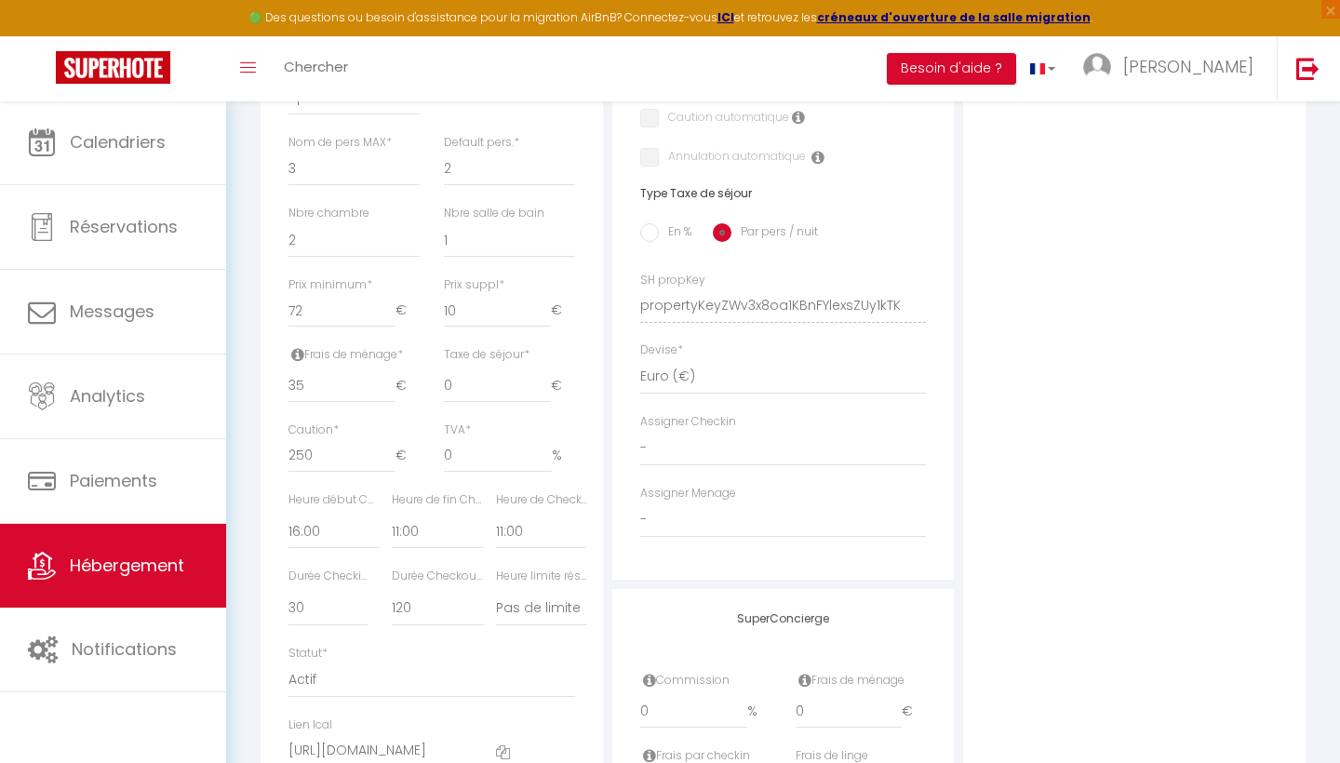
click at [283, 351] on div "Frais de ménage * 35 €" at bounding box center [353, 383] width 155 height 75
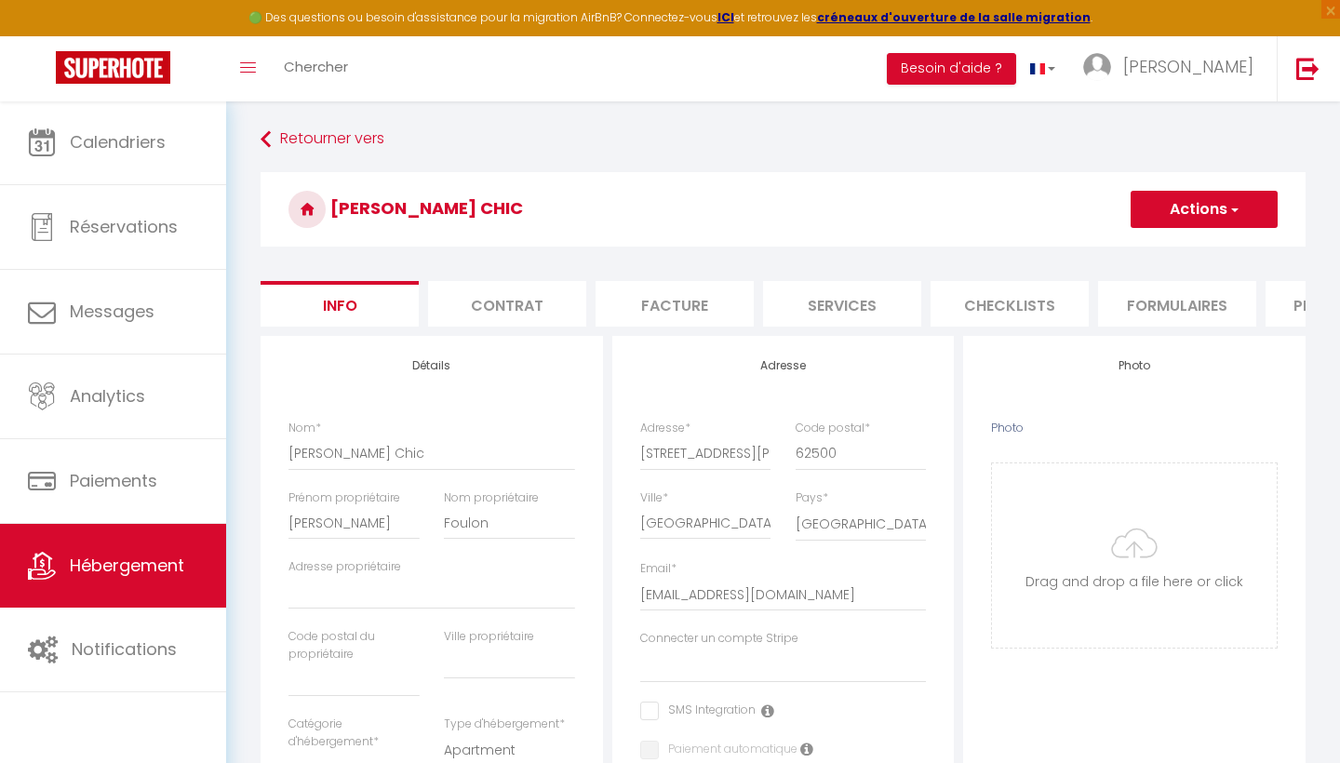
scroll to position [0, 0]
click at [357, 136] on link "Retourner vers" at bounding box center [783, 140] width 1045 height 34
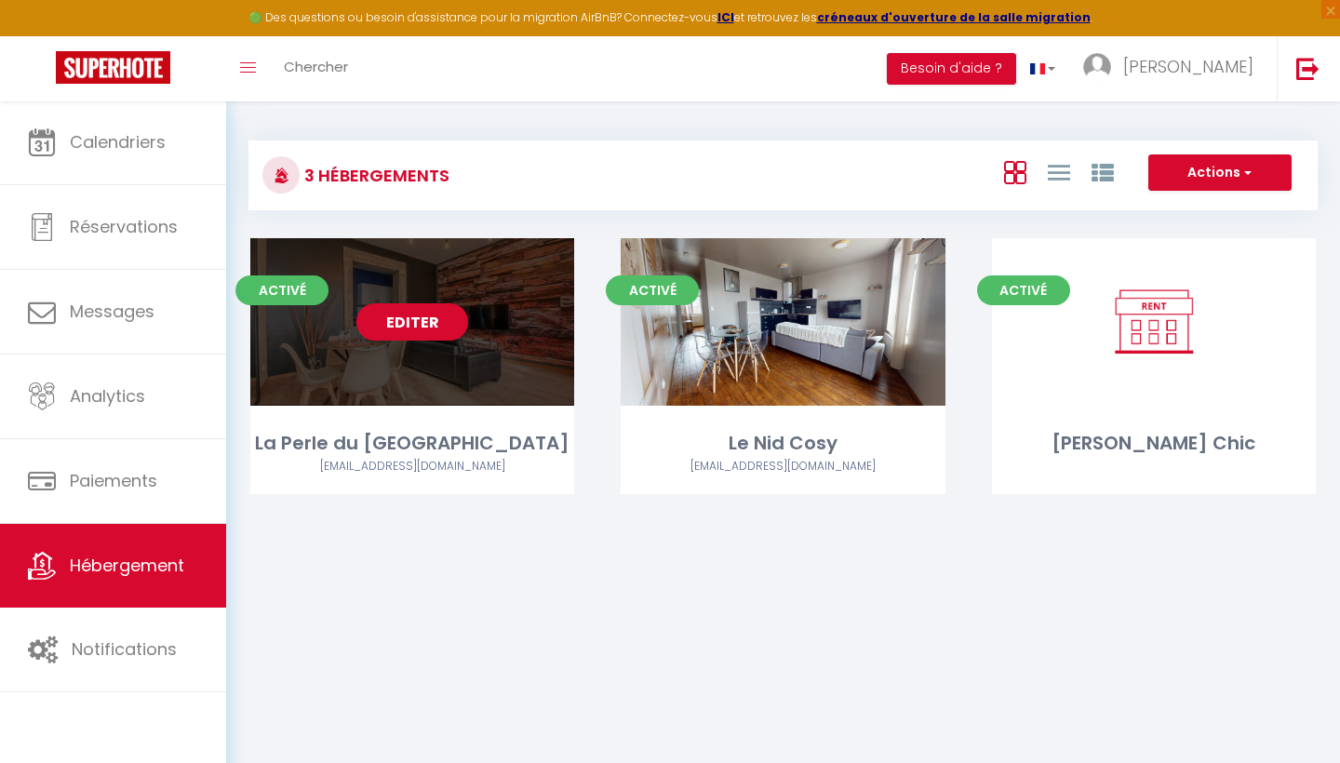
click at [434, 306] on link "Editer" at bounding box center [412, 321] width 112 height 37
select select "3"
select select "2"
select select "1"
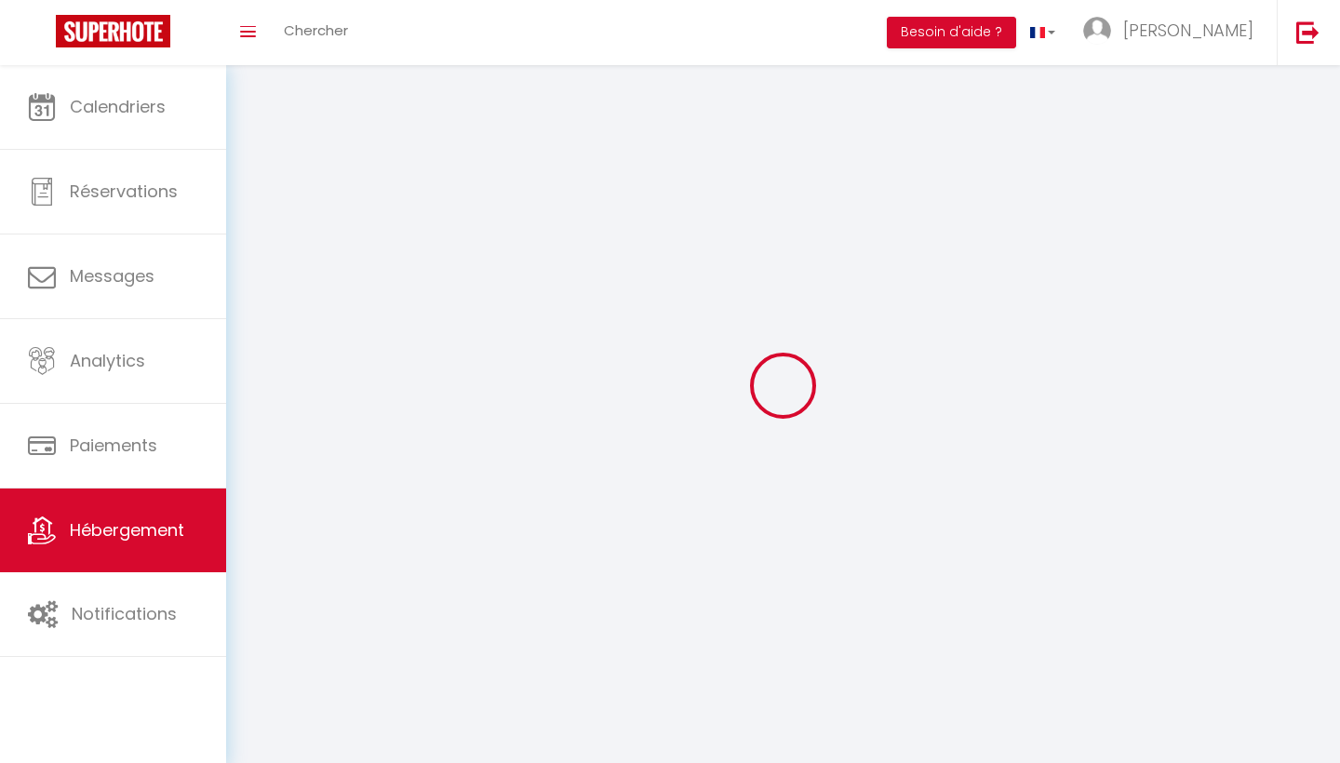
select select
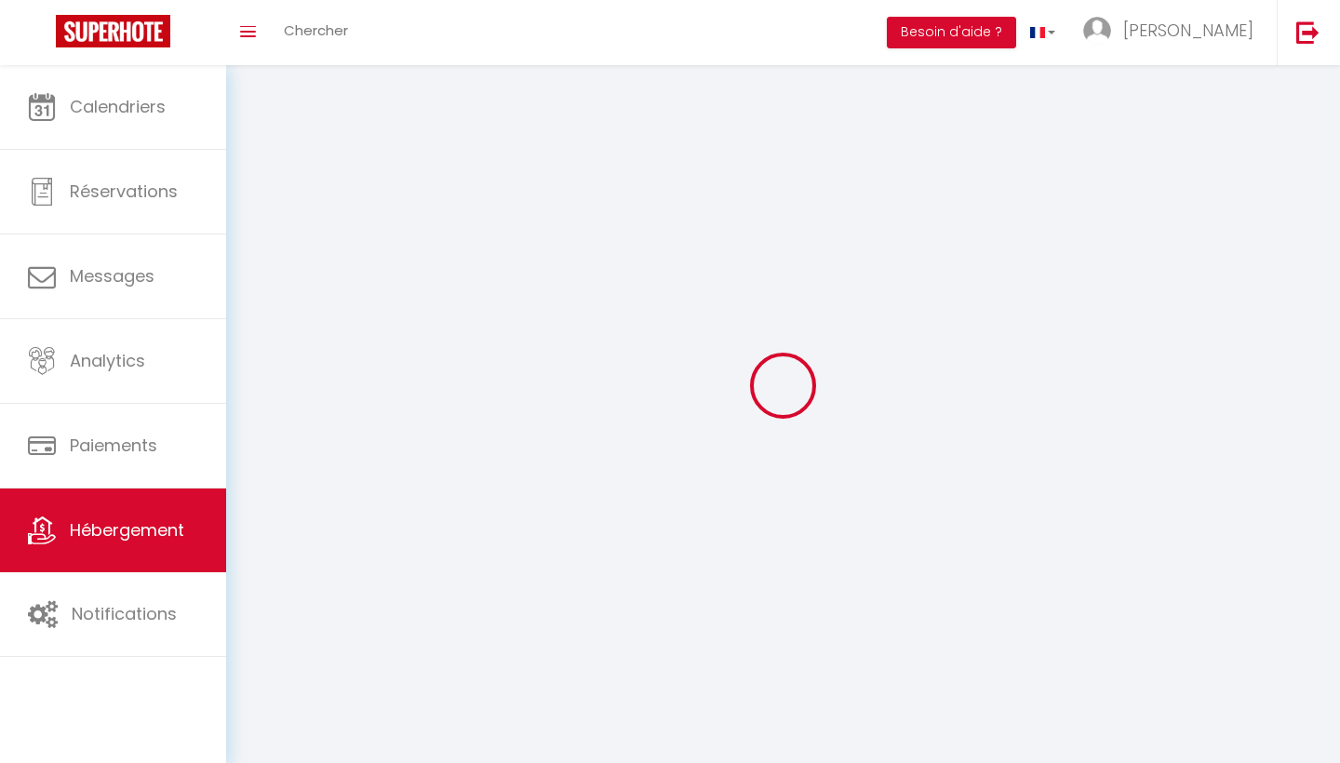
checkbox input "false"
select select
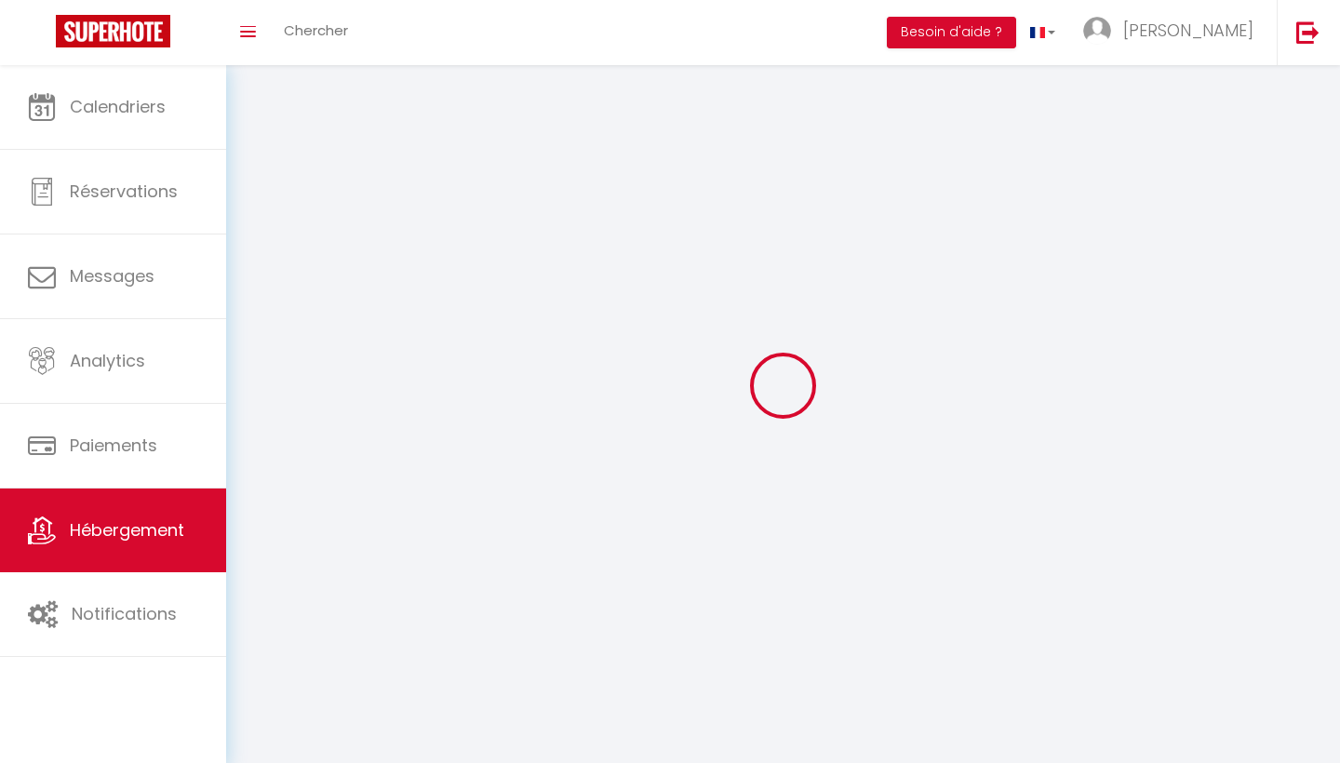
select select
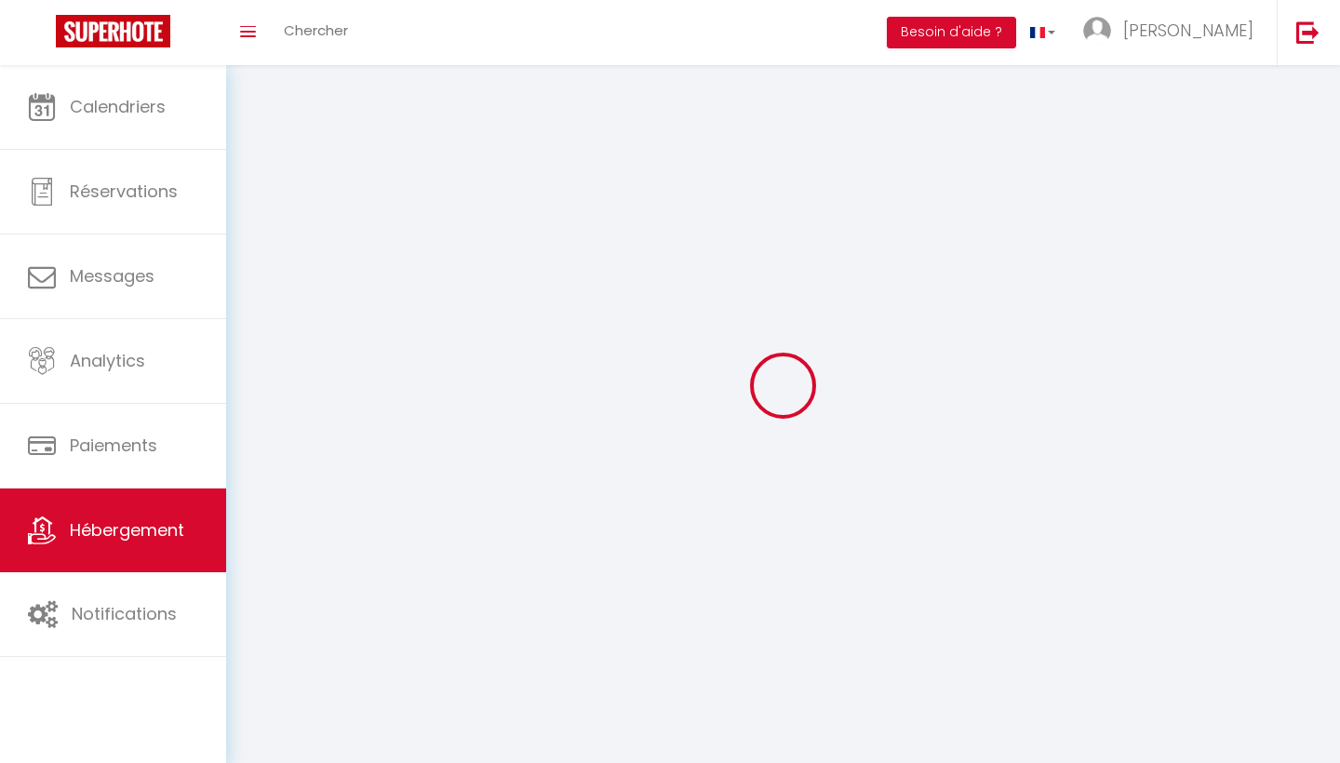
select select
checkbox input "false"
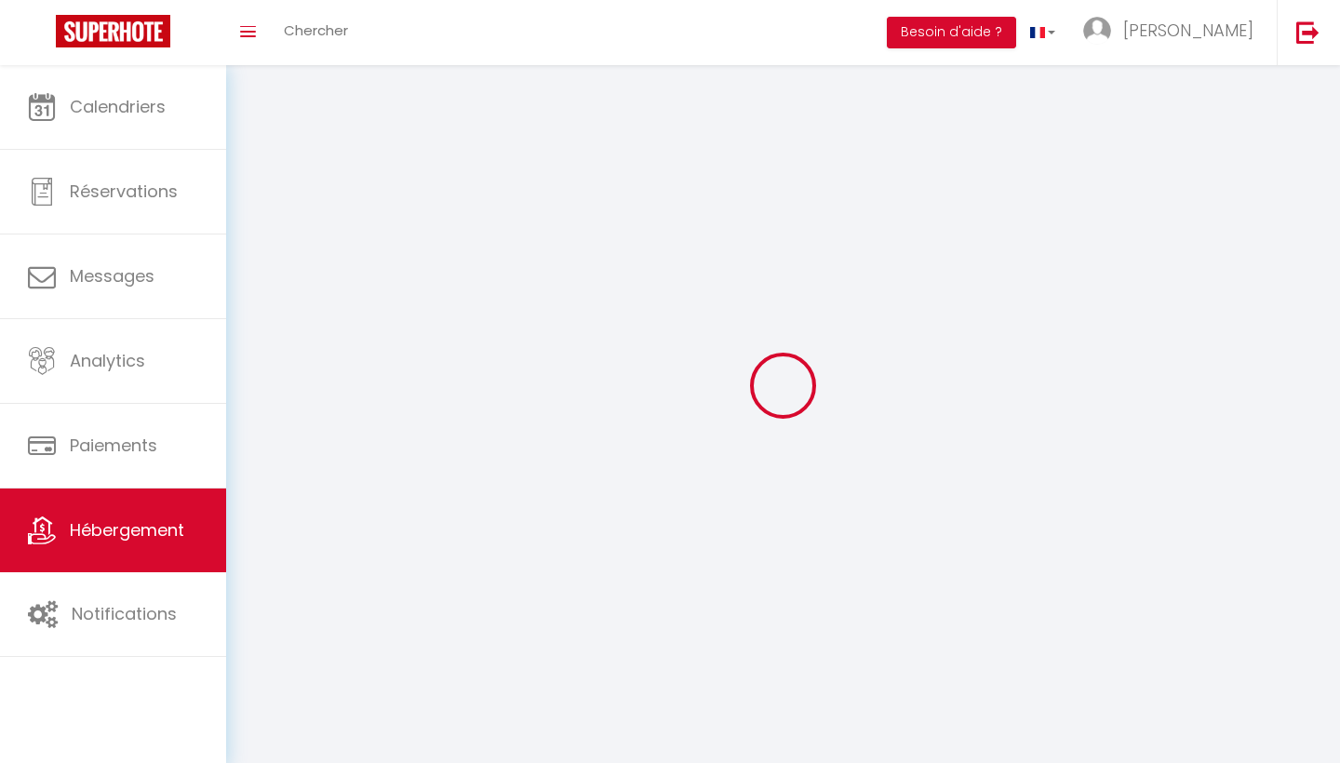
select select
select select "1"
select select
select select "28"
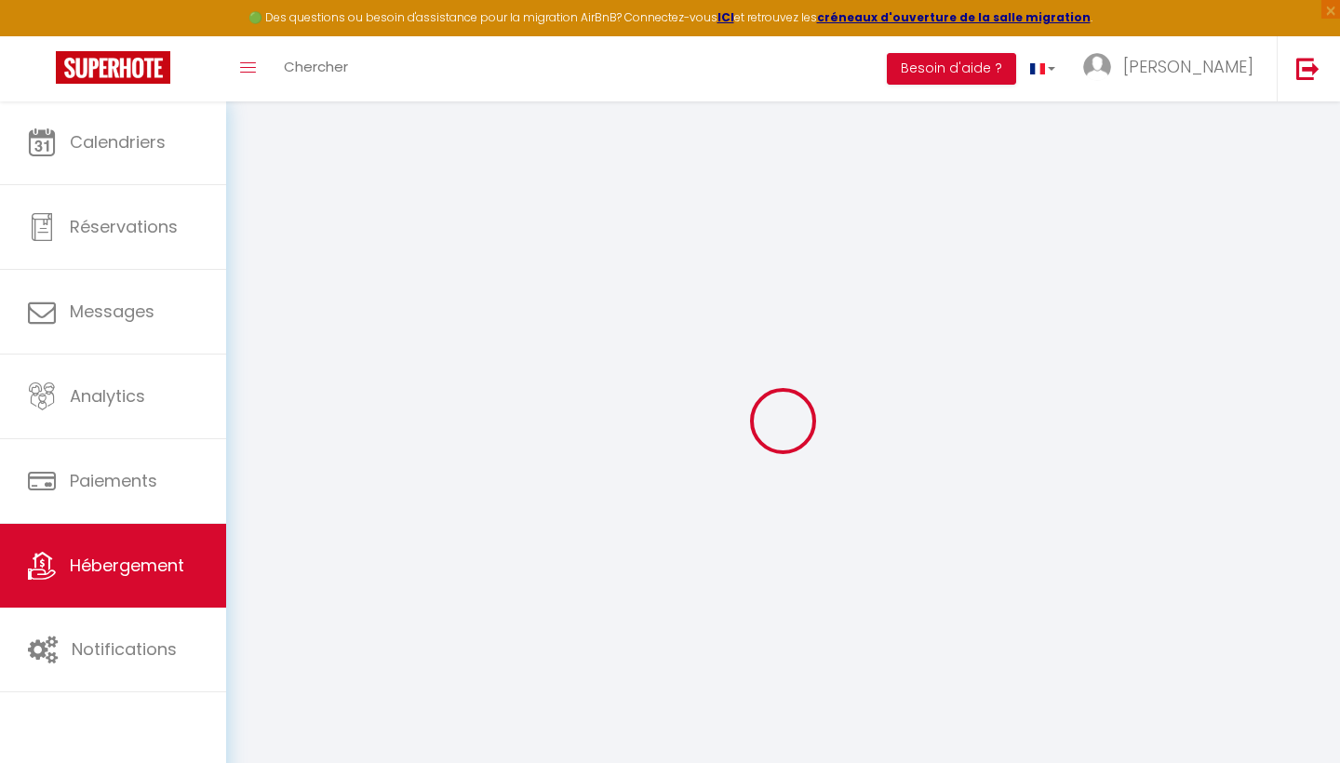
select select
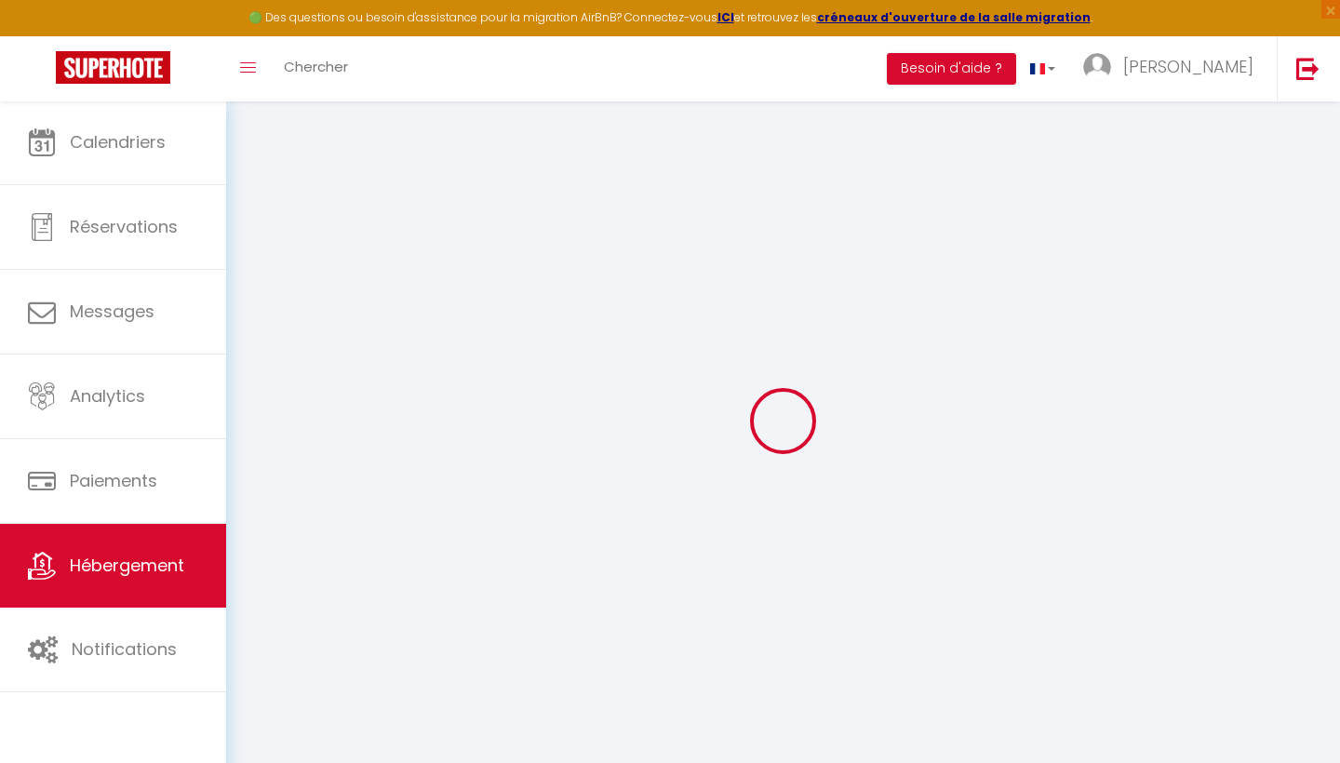
select select
checkbox input "false"
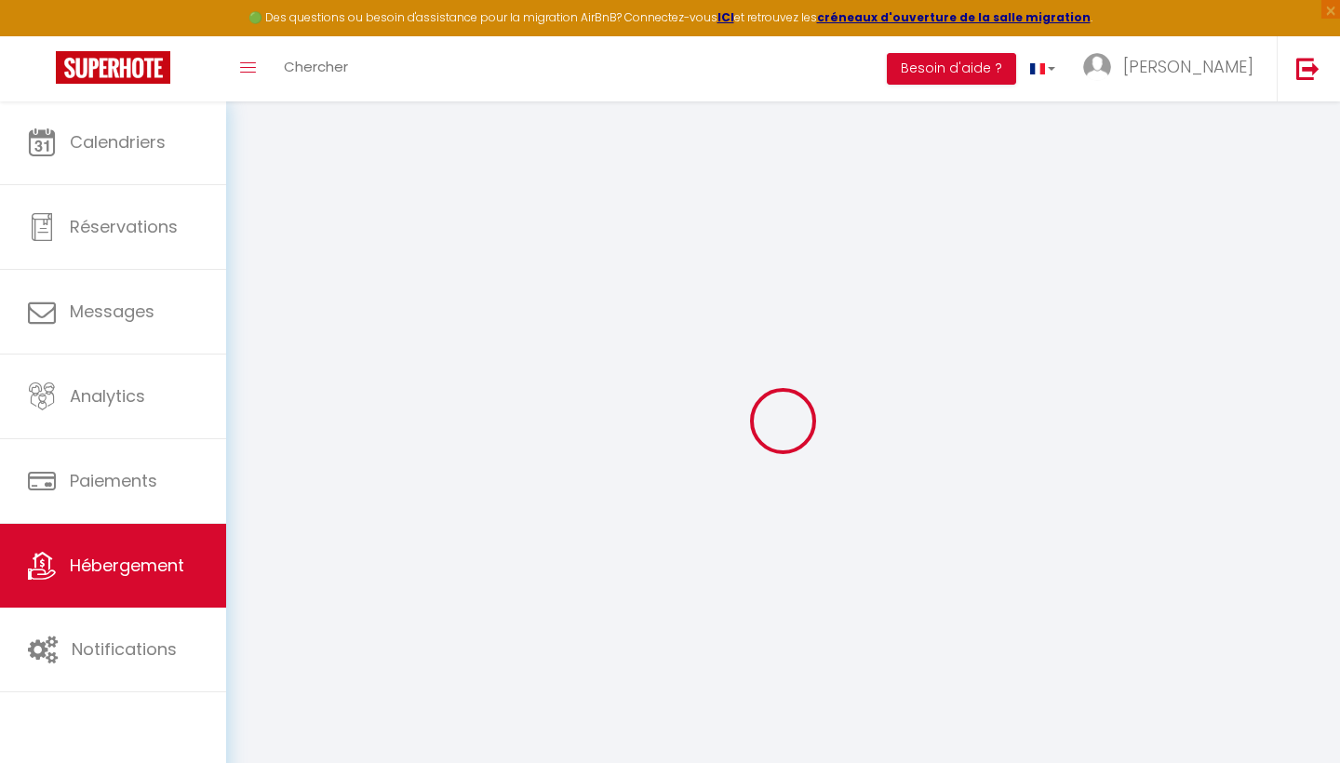
select select
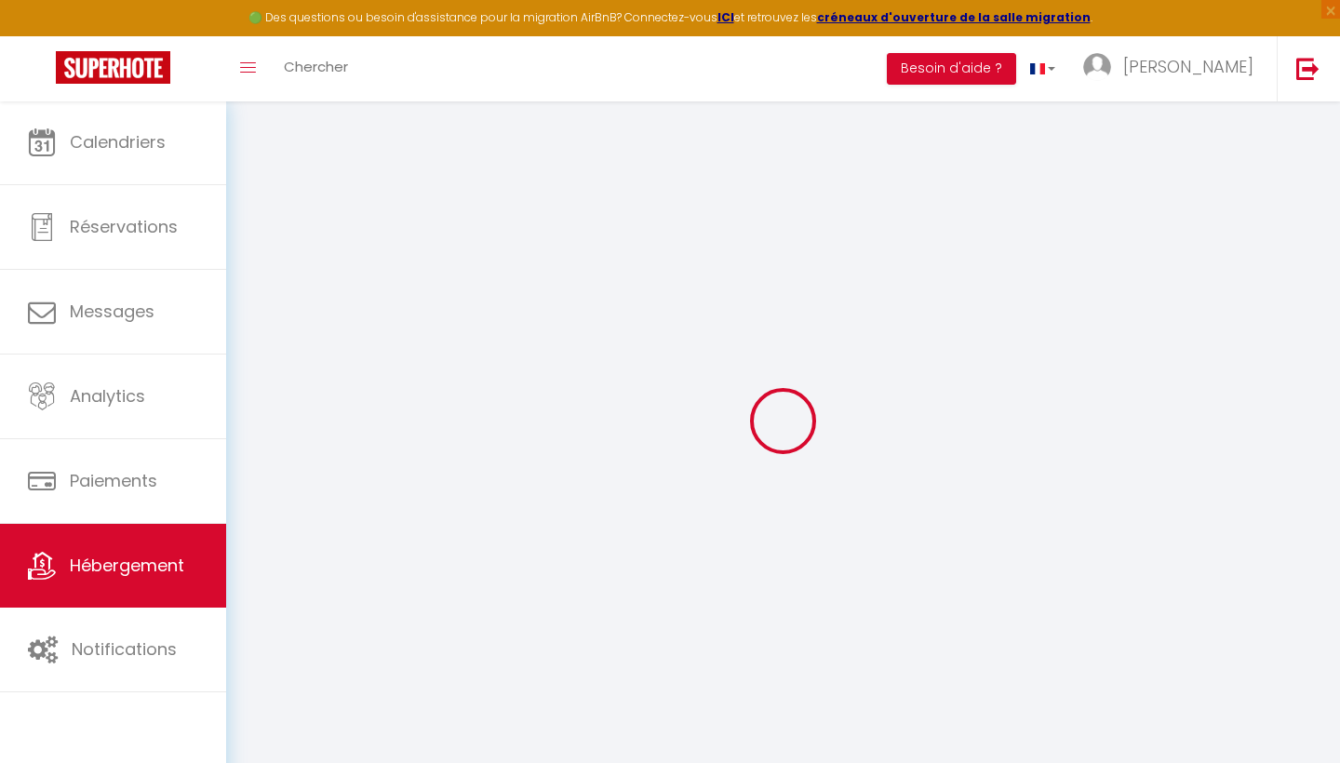
select select
checkbox input "false"
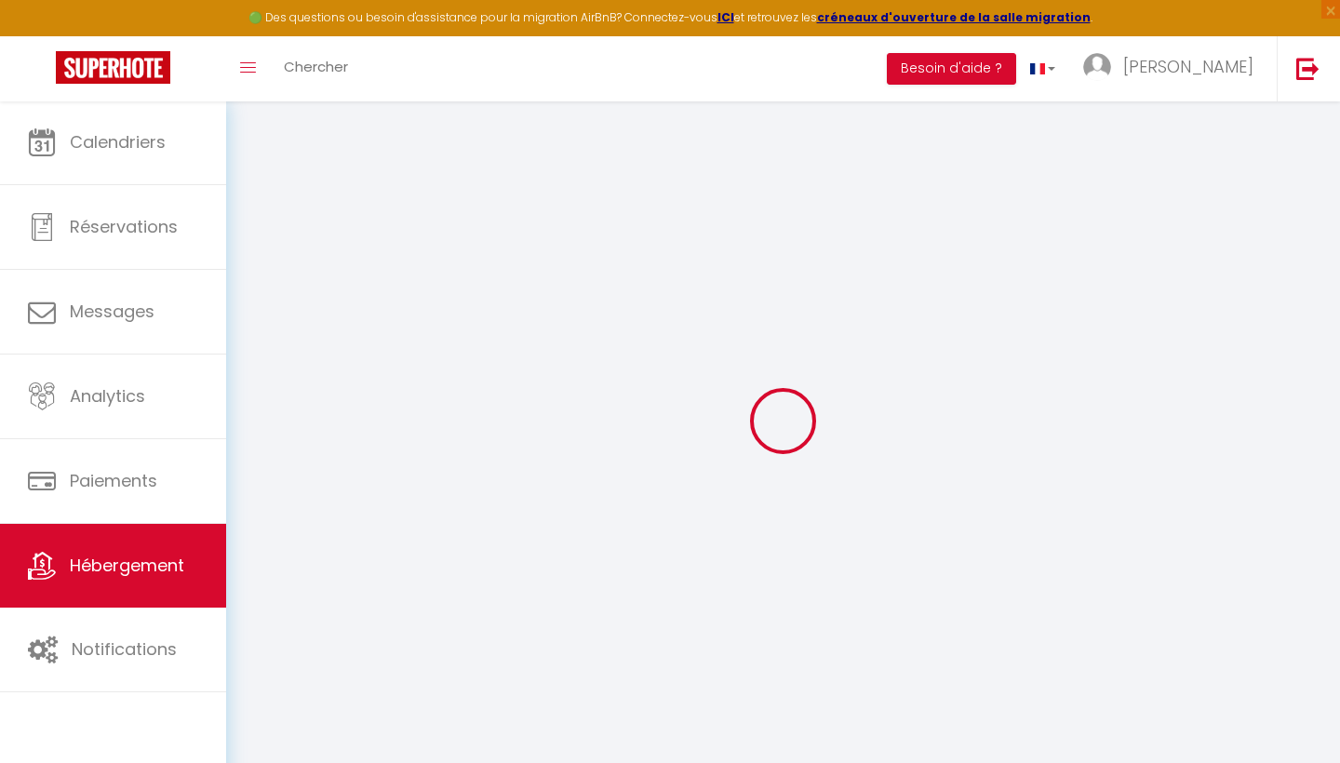
checkbox input "false"
select select
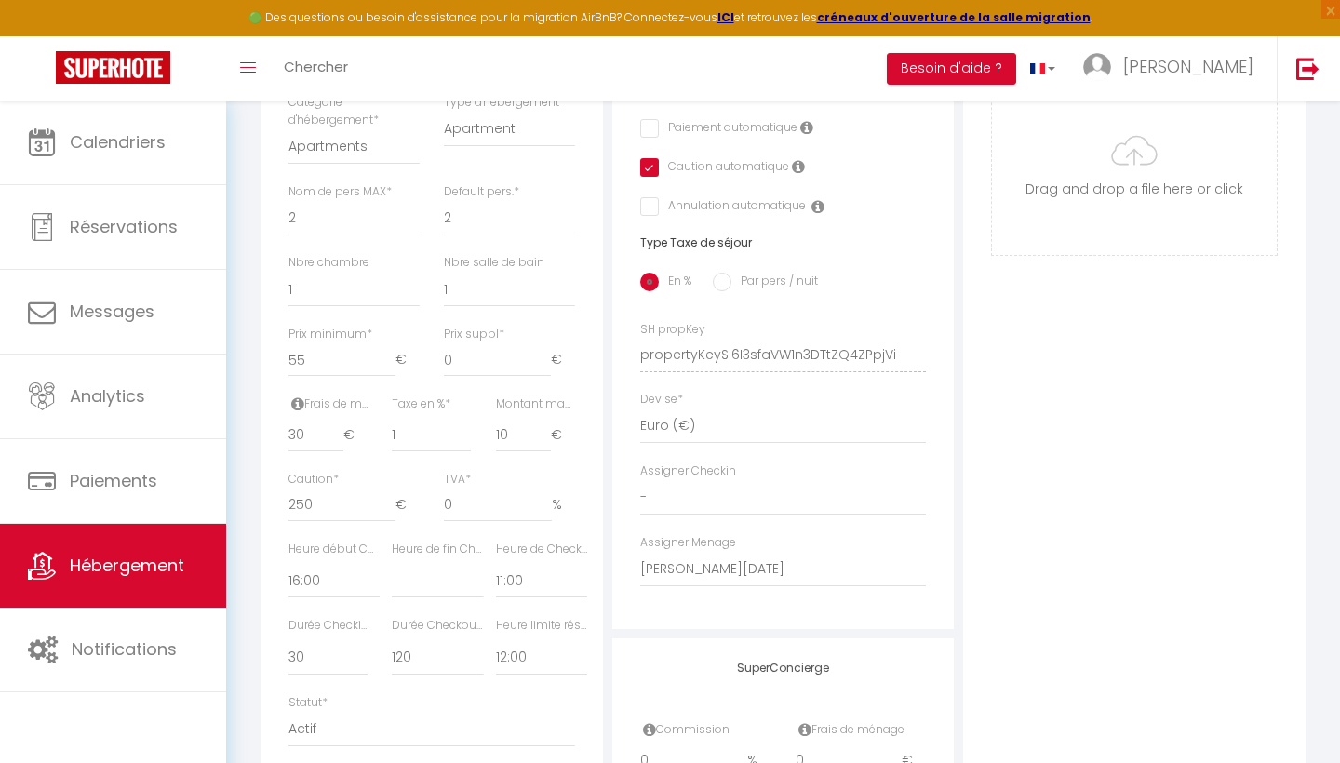
scroll to position [624, 0]
click at [606, 647] on div "Détails Nom * La Perle du Haut Pont Prénom propriétaire [DEMOGRAPHIC_DATA][PERS…" at bounding box center [432, 339] width 352 height 1255
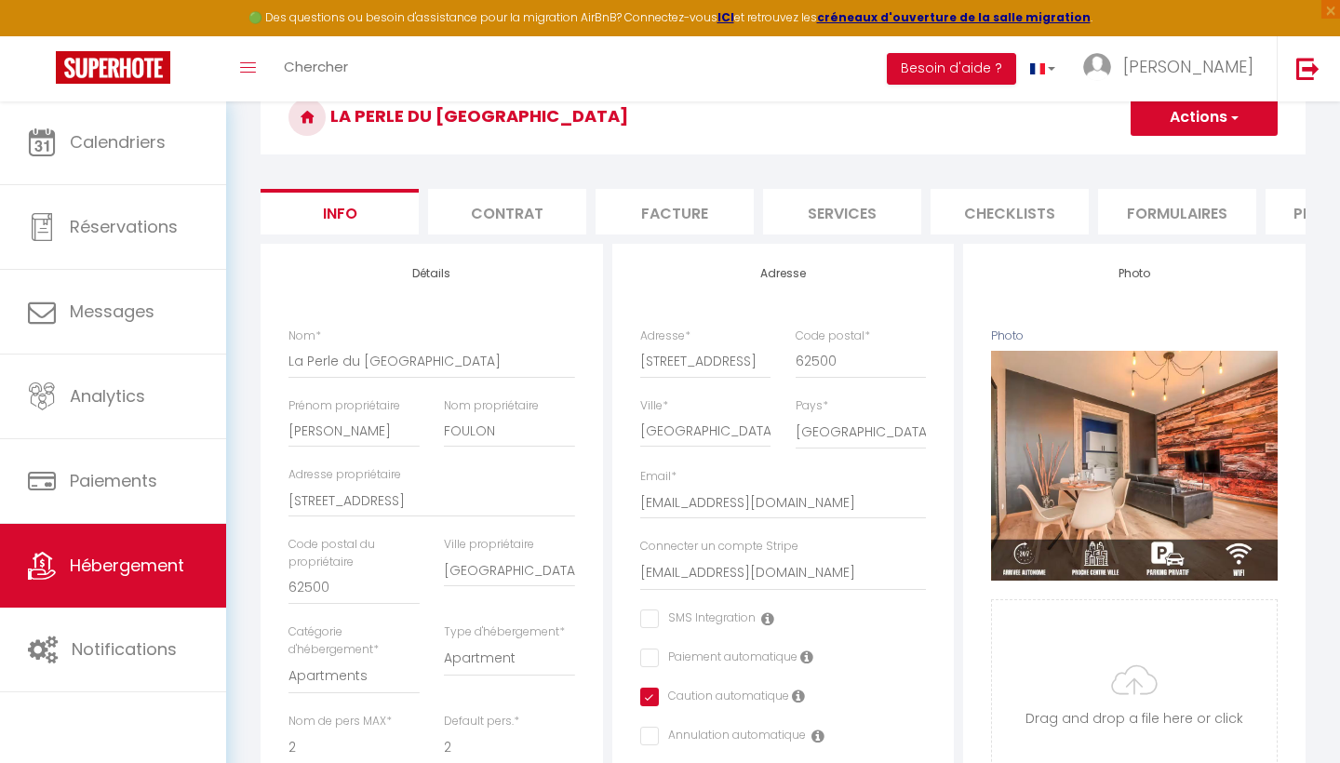
scroll to position [31, 0]
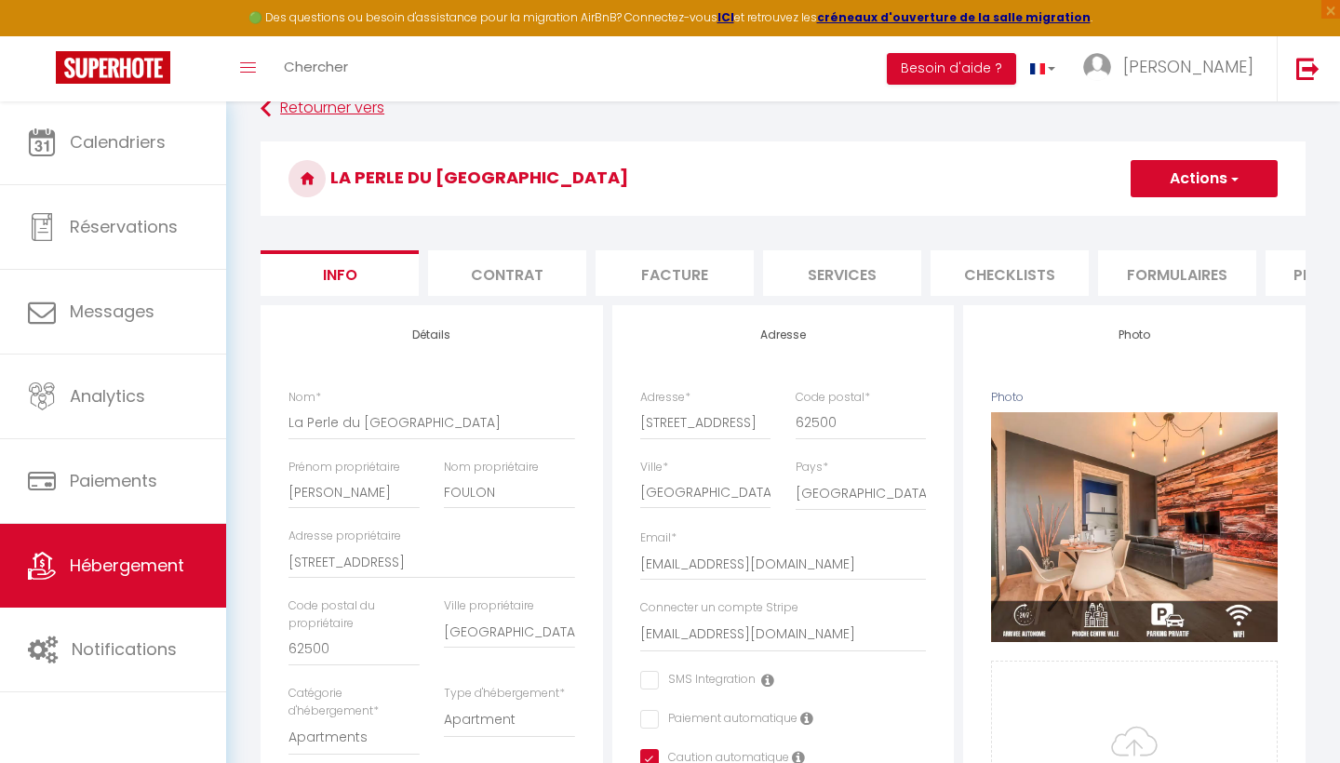
click at [336, 112] on link "Retourner vers" at bounding box center [783, 109] width 1045 height 34
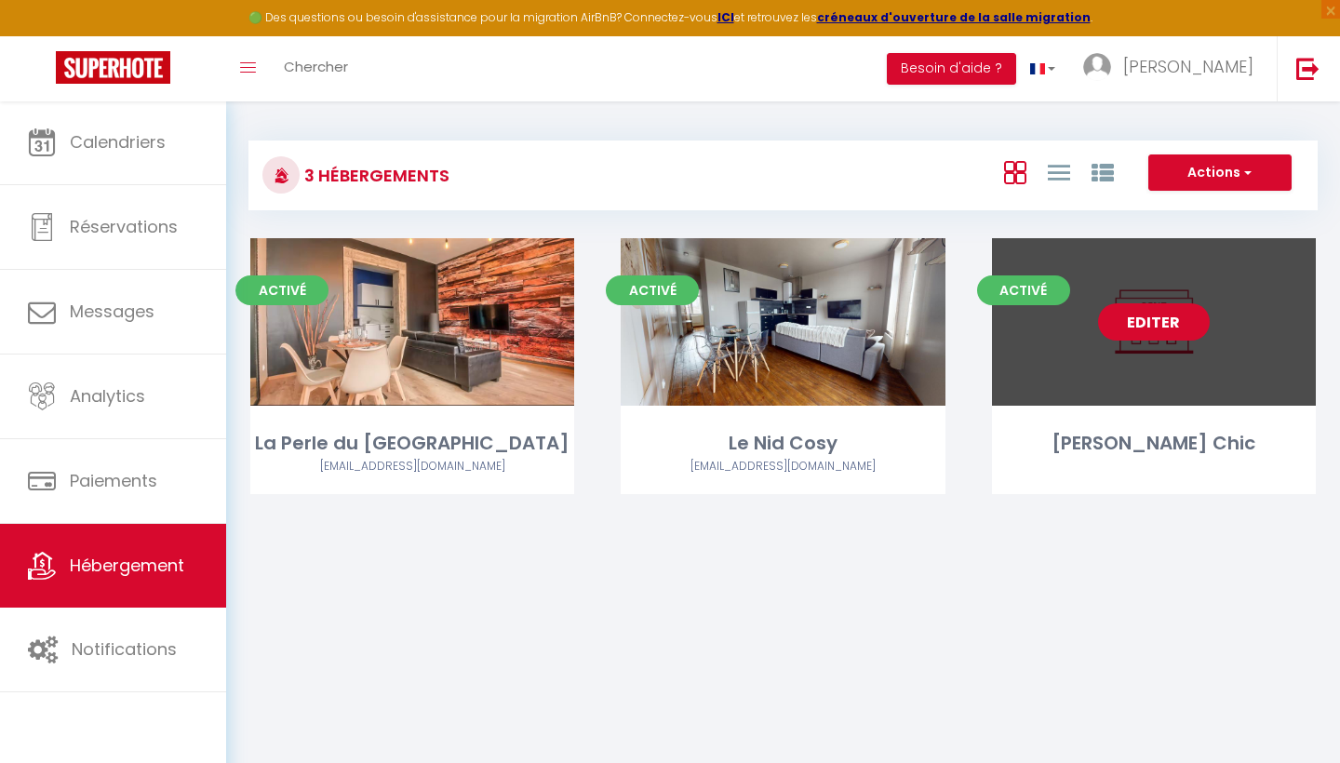
click at [1172, 317] on link "Editer" at bounding box center [1154, 321] width 112 height 37
click at [1103, 330] on link "Editer" at bounding box center [1154, 321] width 112 height 37
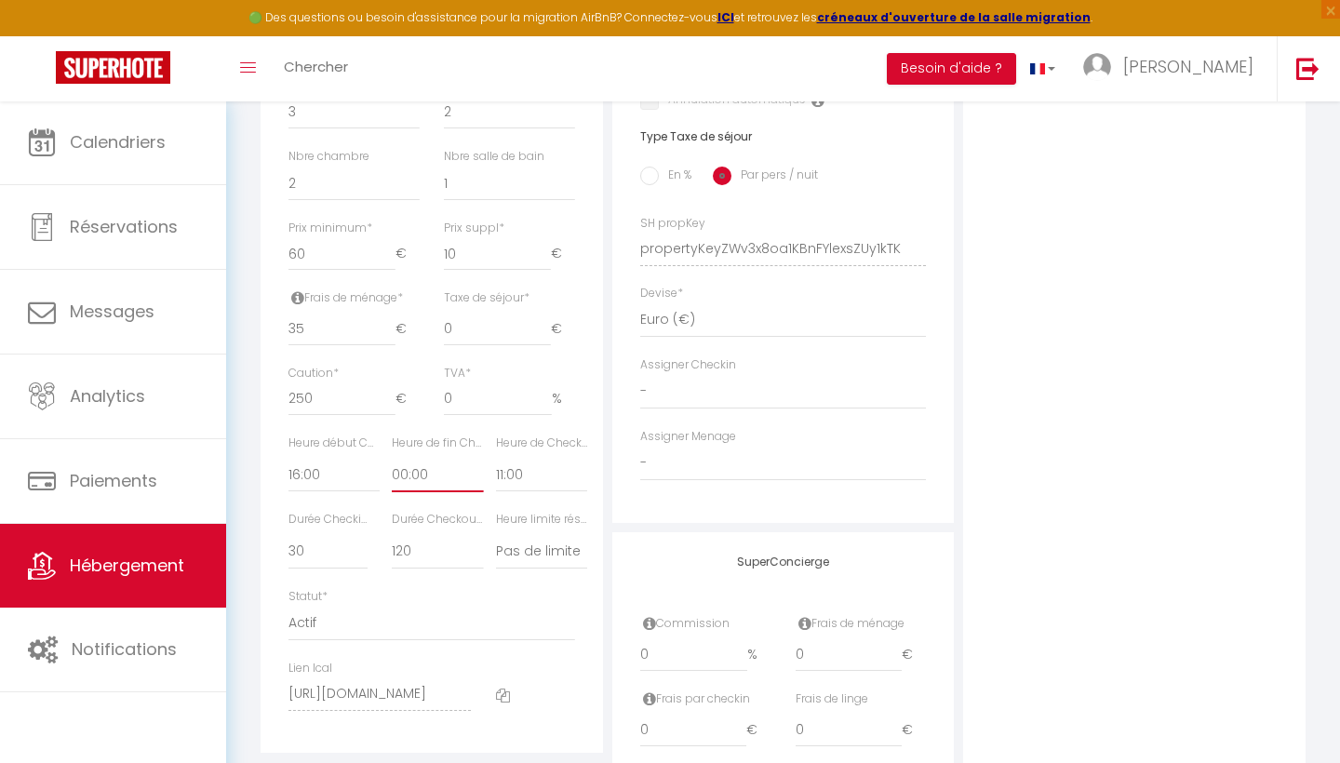
scroll to position [735, 0]
click at [627, 540] on div "SuperConcierge Commission 0 % Frais de ménage 0 € Frais par checkin 0 € Frais […" at bounding box center [783, 691] width 342 height 332
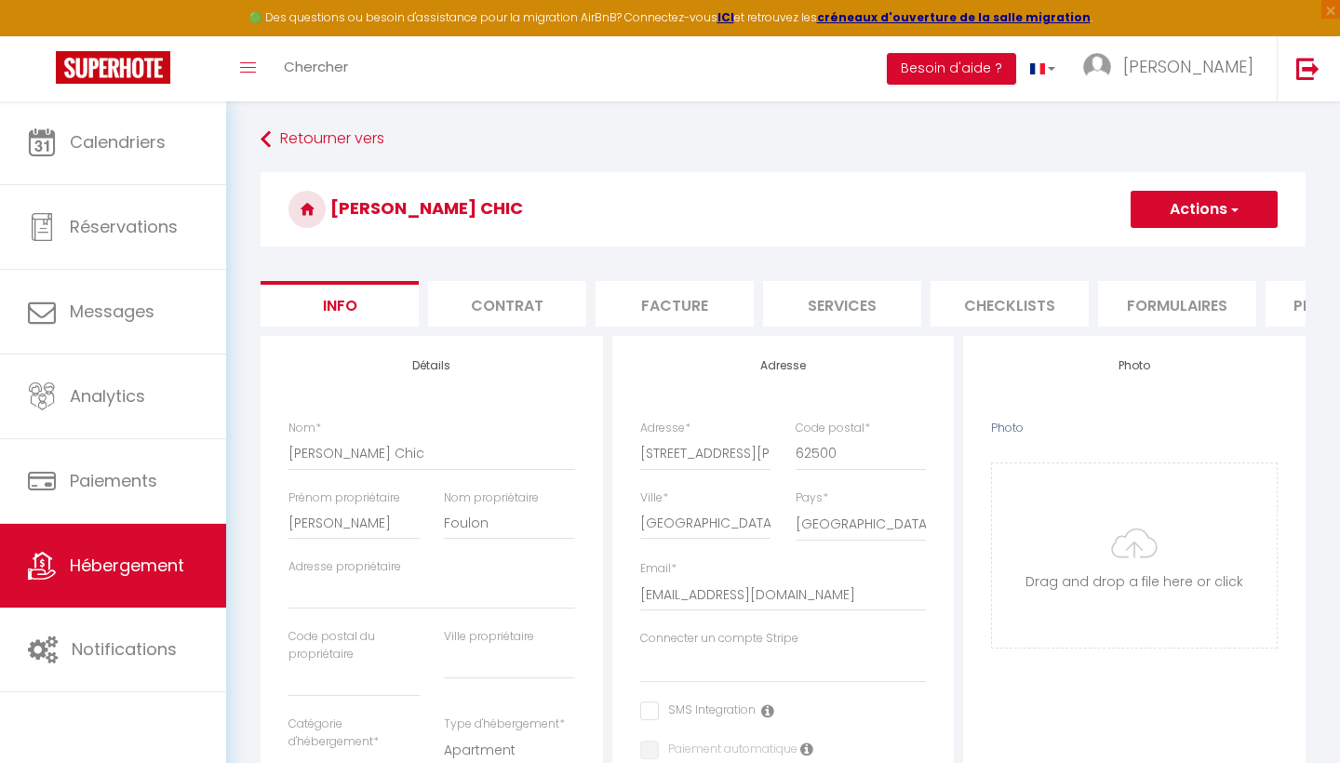
scroll to position [0, 0]
click at [550, 320] on li "Contrat" at bounding box center [507, 304] width 158 height 46
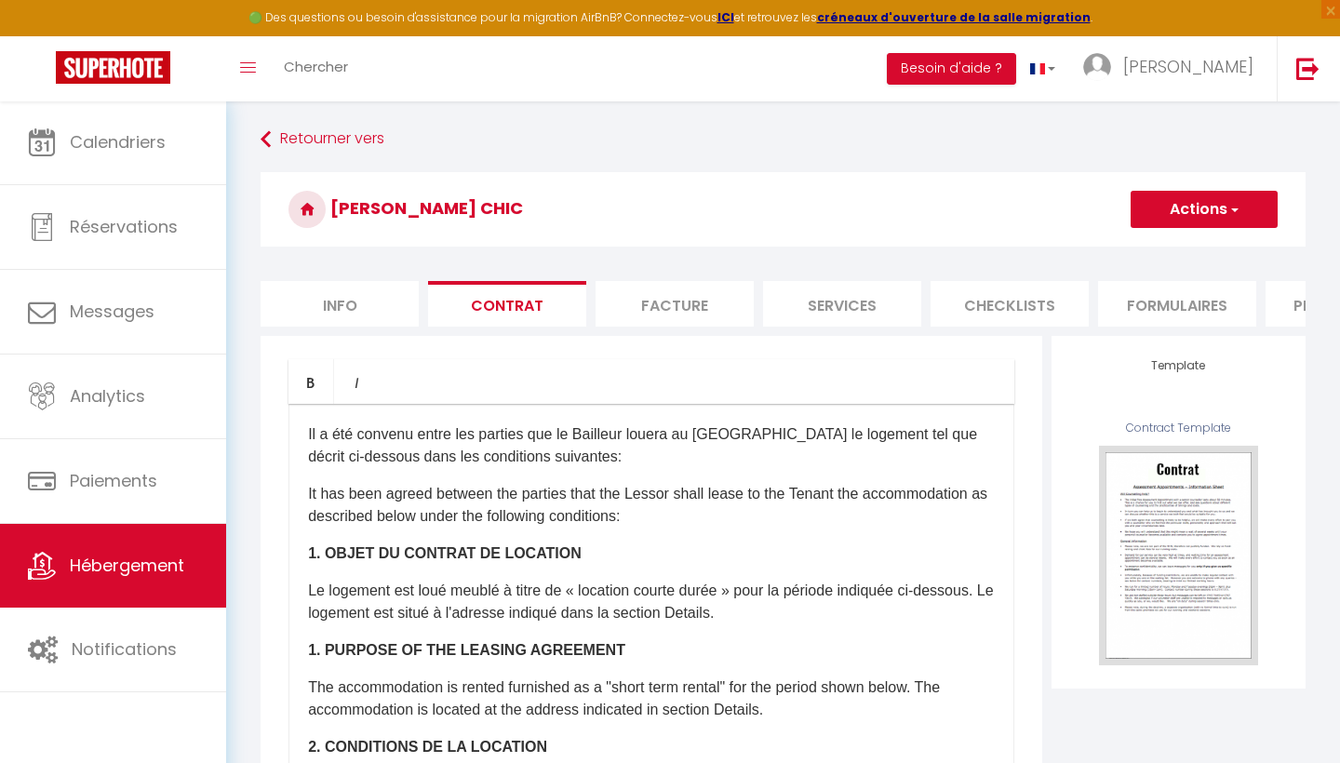
click at [658, 315] on li "Facture" at bounding box center [675, 304] width 158 height 46
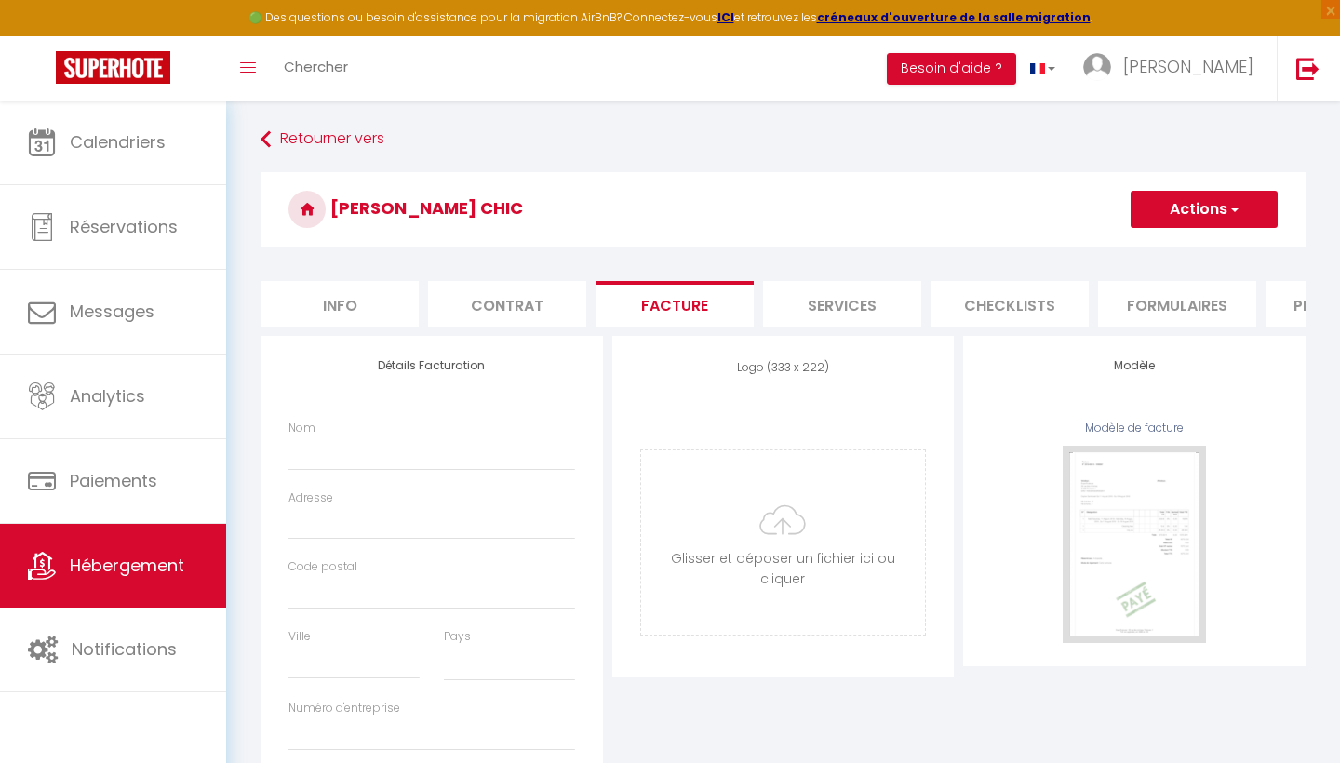
click at [342, 315] on li "Info" at bounding box center [340, 304] width 158 height 46
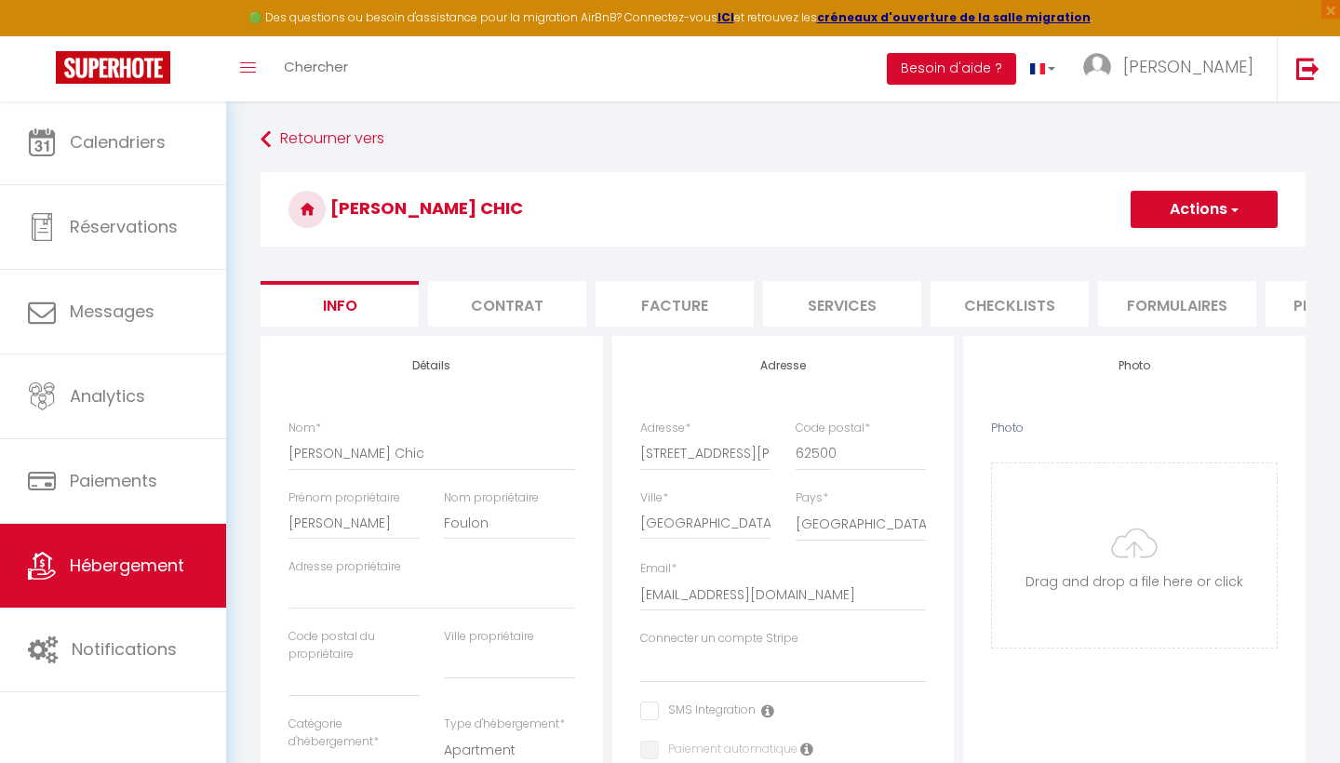
click at [1180, 193] on button "Actions" at bounding box center [1204, 209] width 147 height 37
click at [1162, 242] on input "Enregistrer" at bounding box center [1130, 250] width 69 height 19
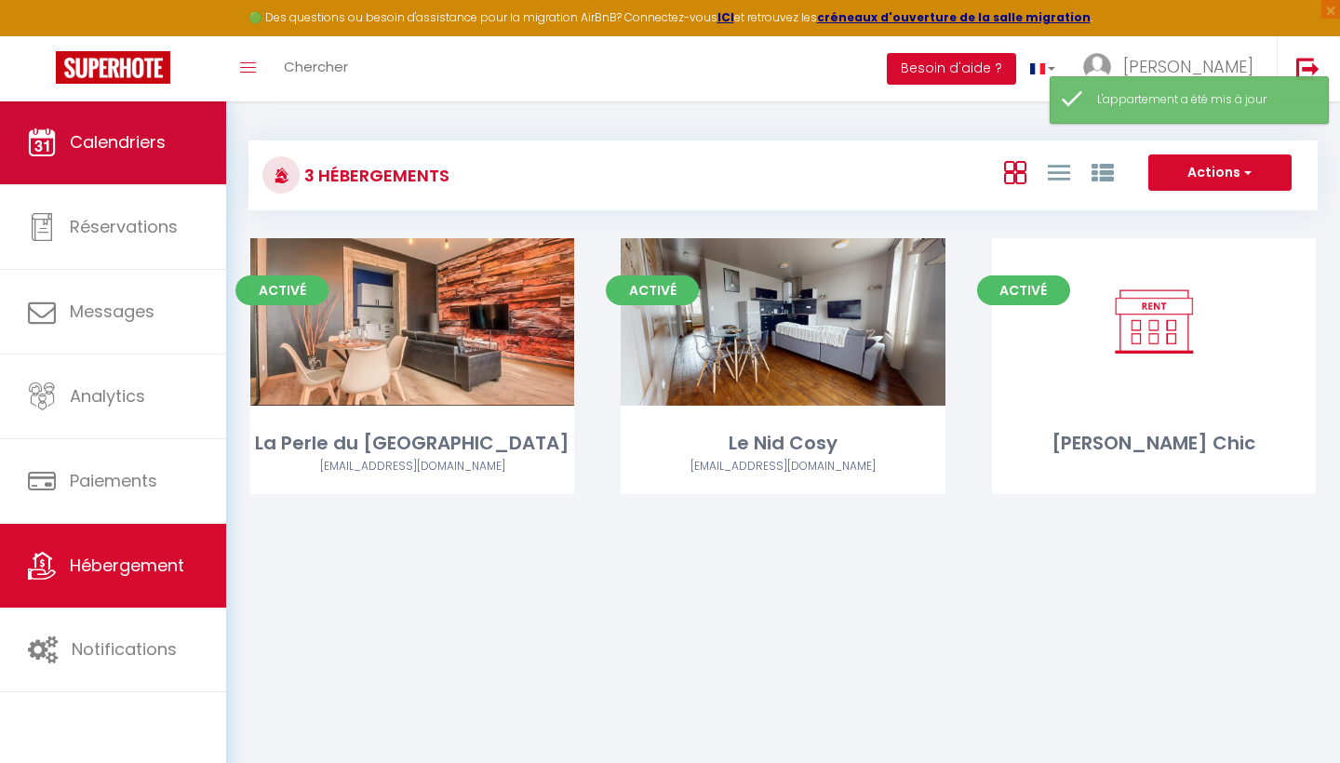
click at [145, 167] on link "Calendriers" at bounding box center [113, 143] width 226 height 84
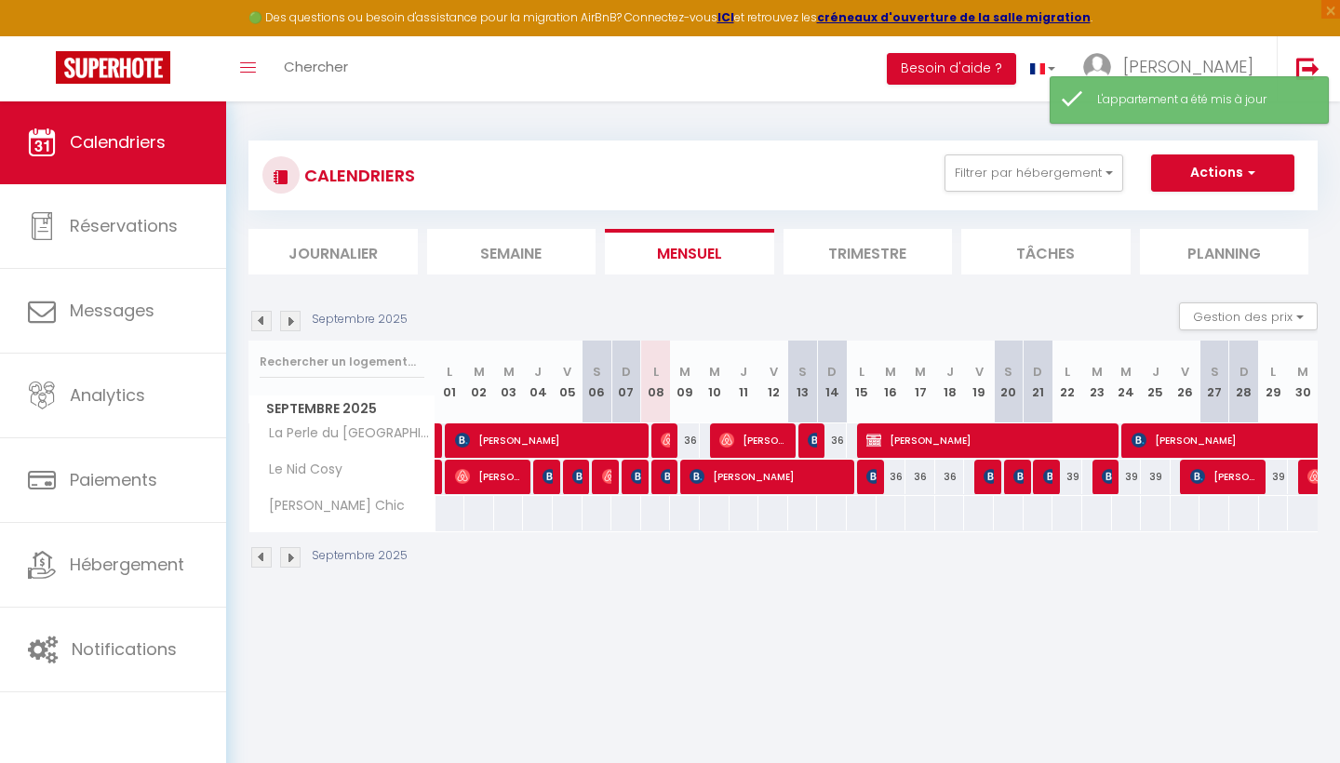
click at [575, 523] on div at bounding box center [567, 513] width 31 height 34
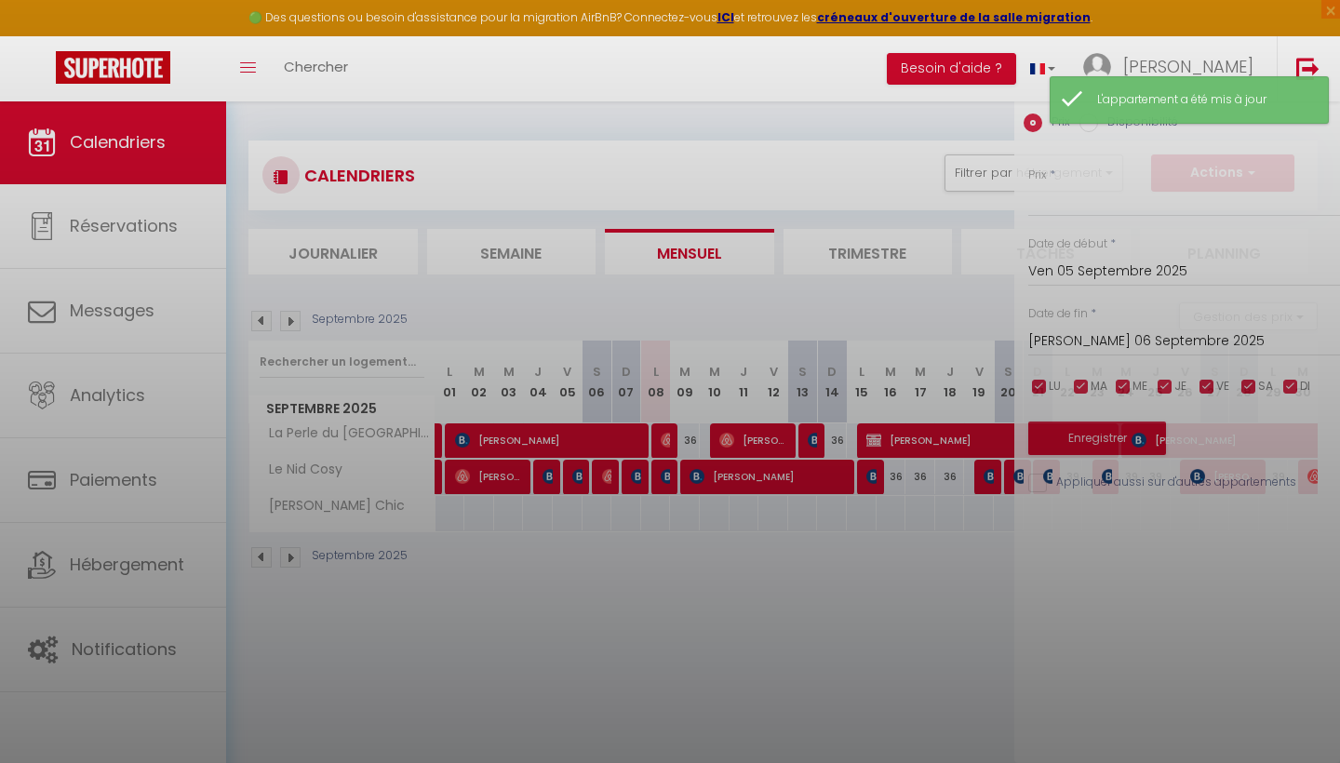
click at [575, 523] on div at bounding box center [670, 381] width 1340 height 763
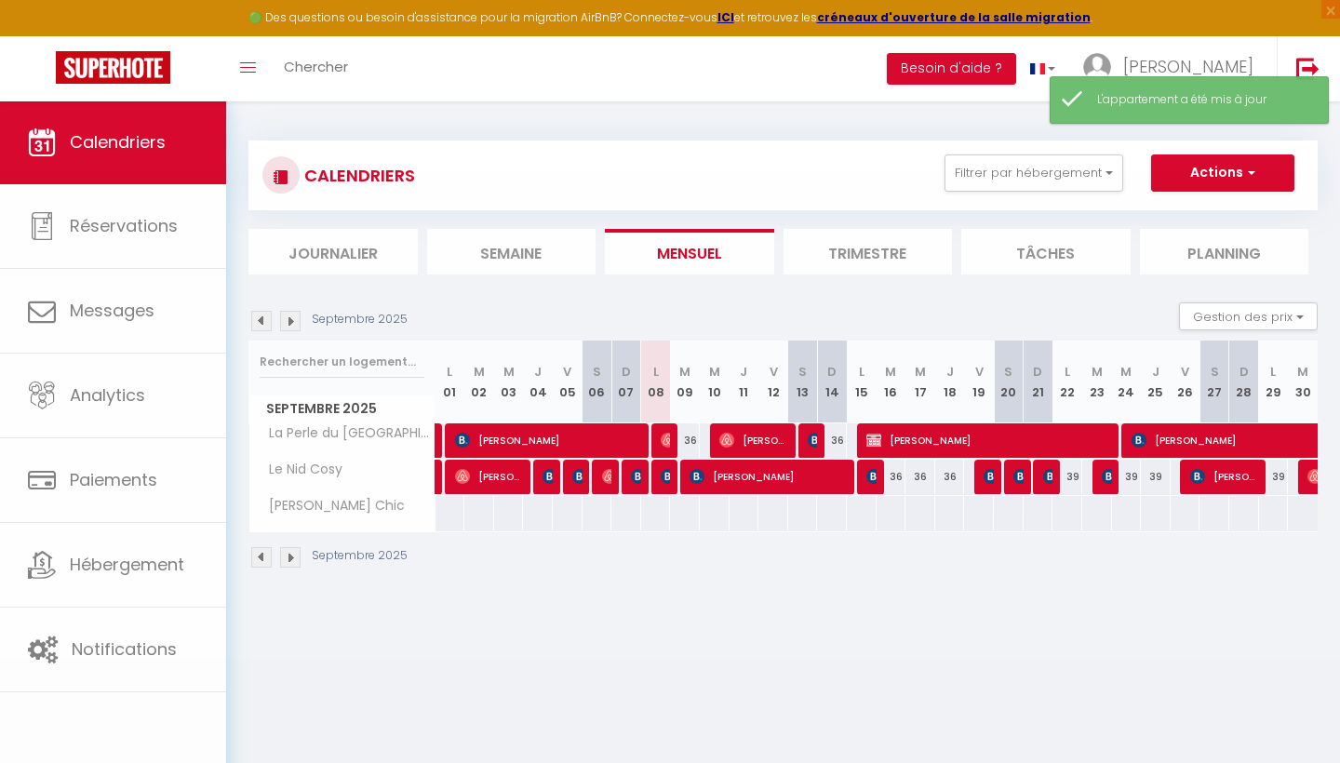
click at [575, 523] on div at bounding box center [567, 513] width 31 height 34
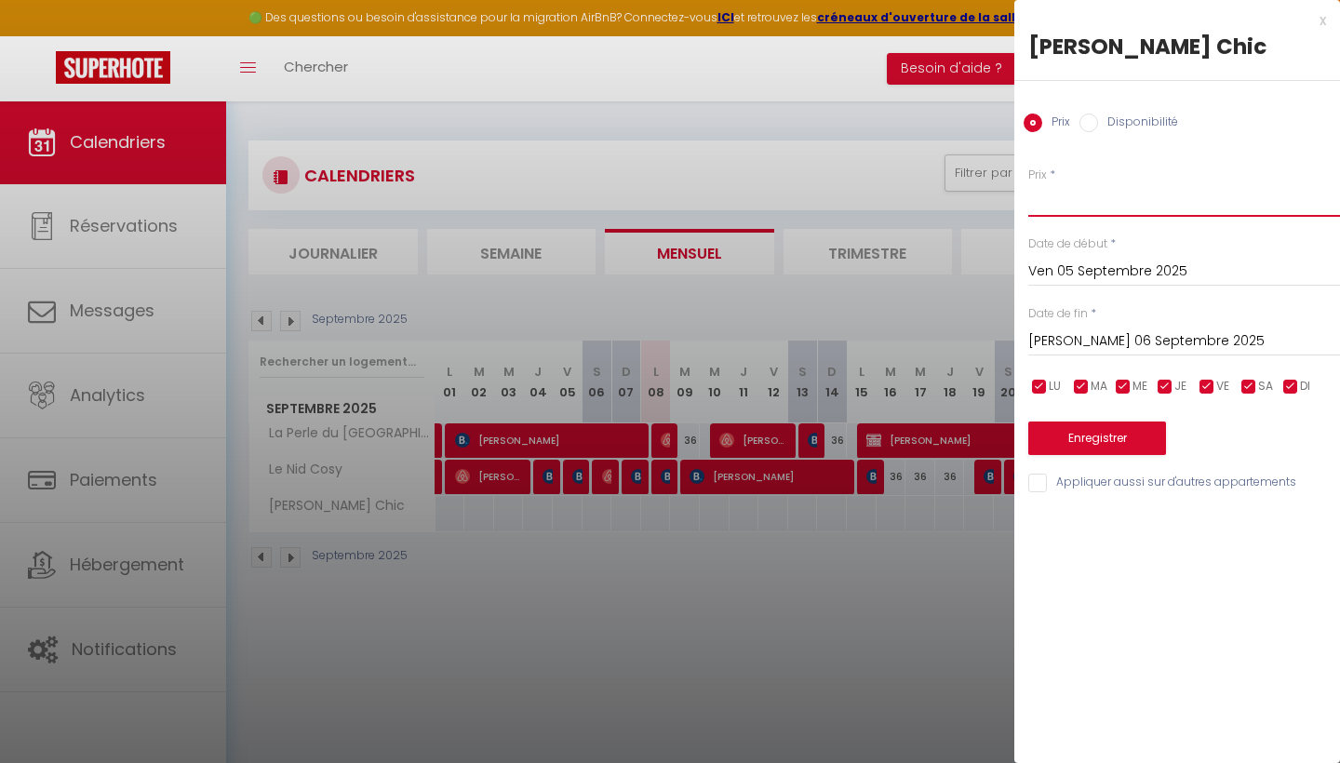
click at [1093, 210] on input "Prix" at bounding box center [1184, 200] width 312 height 34
click at [1095, 449] on button "Enregistrer" at bounding box center [1097, 439] width 138 height 34
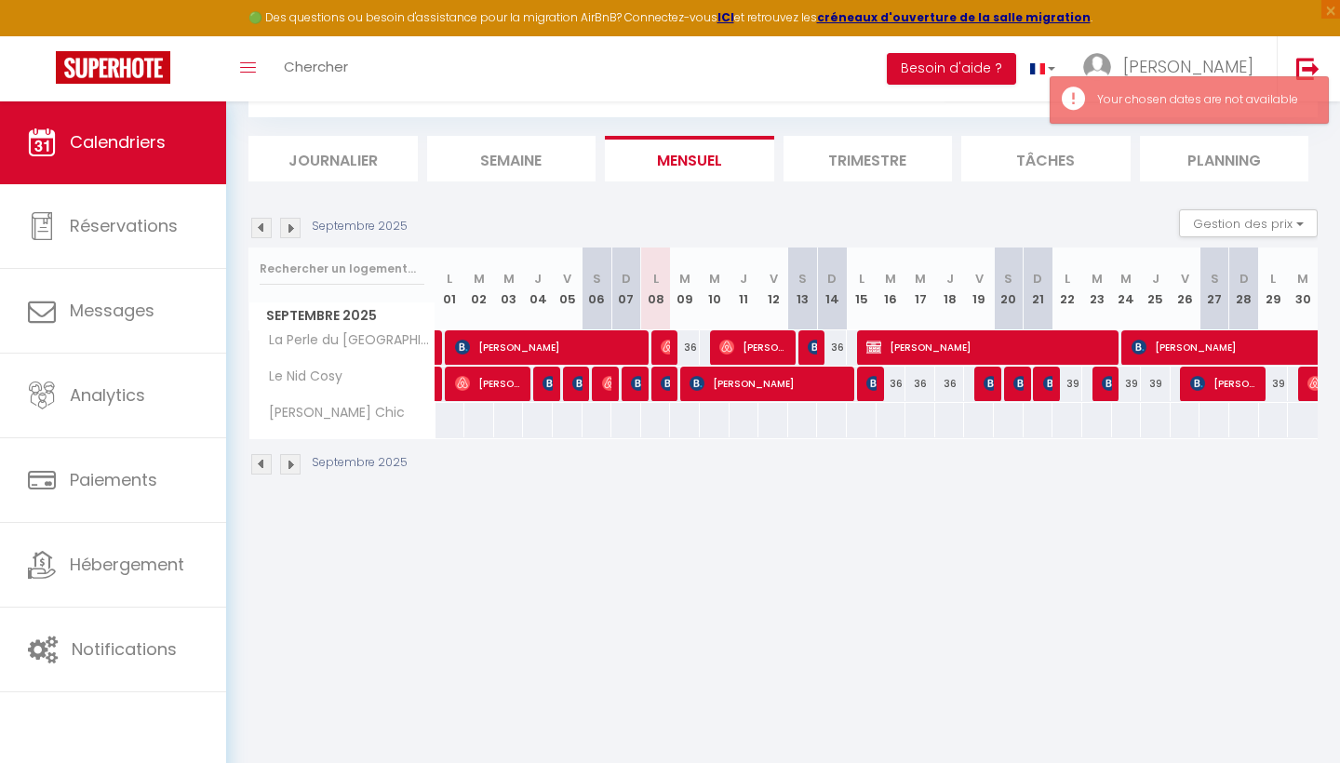
scroll to position [94, 0]
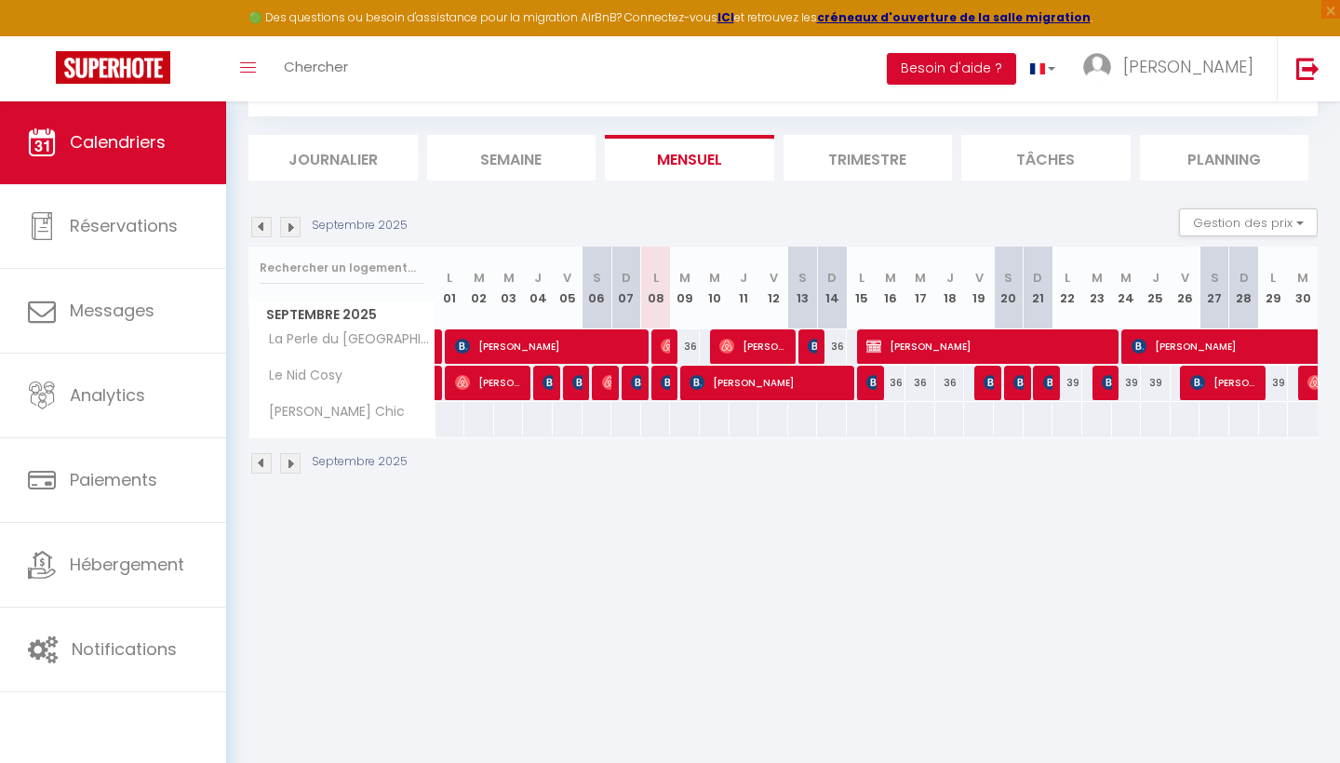
click at [154, 154] on link "Calendriers" at bounding box center [113, 143] width 226 height 84
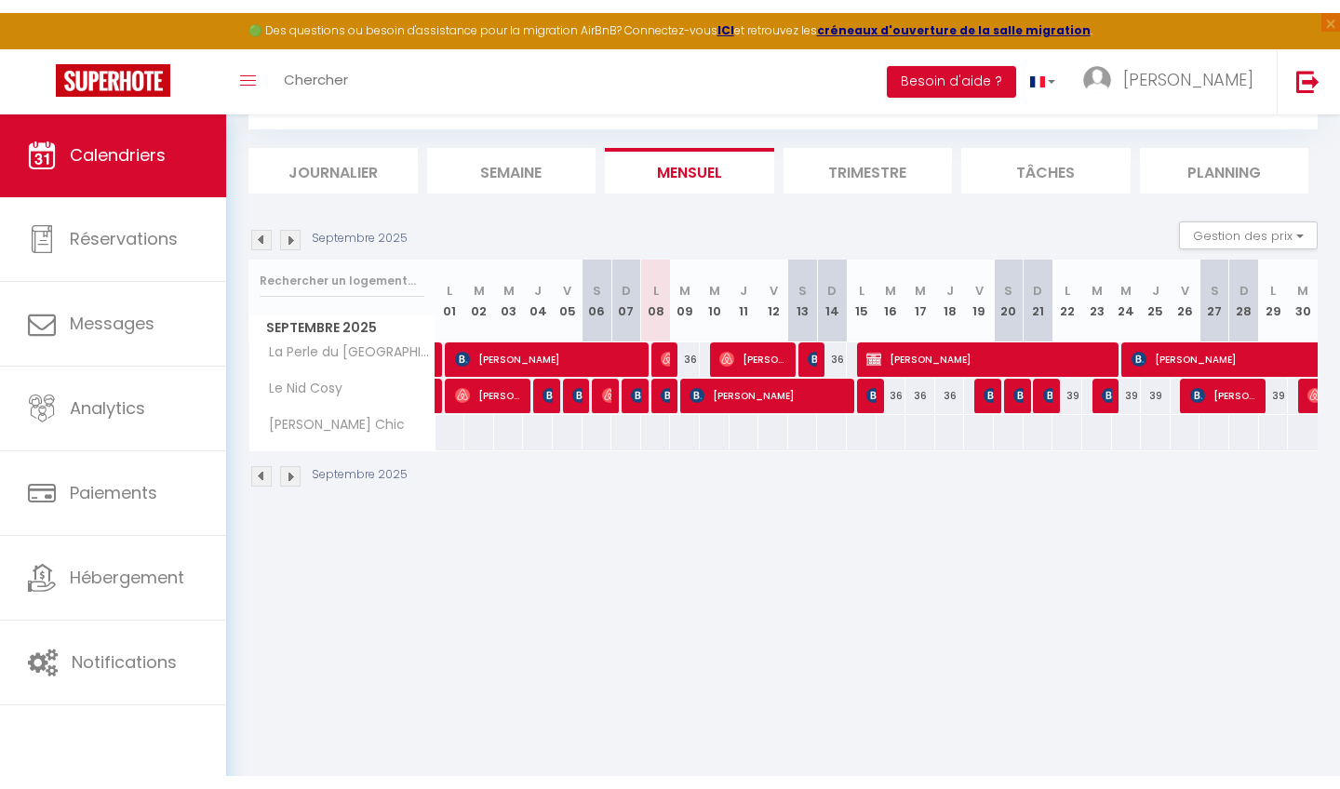
scroll to position [74, 0]
